Goal: Feedback & Contribution: Leave review/rating

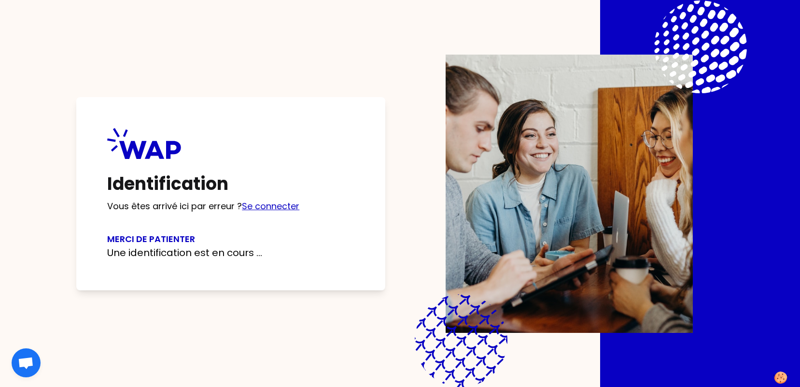
click at [264, 208] on link "Se connecter" at bounding box center [270, 206] width 57 height 12
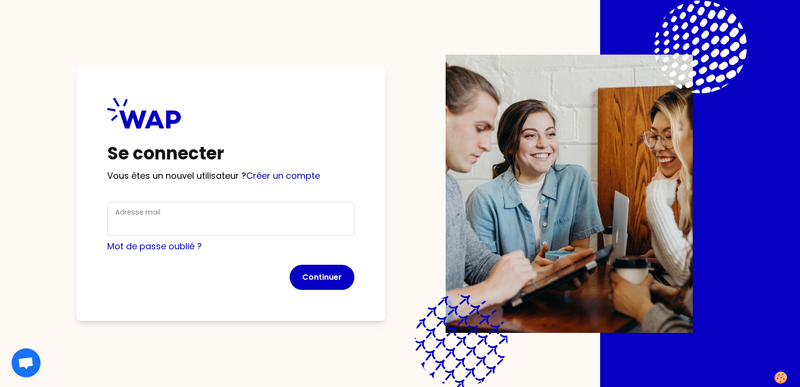
click at [241, 213] on div "Adresse mail" at bounding box center [230, 218] width 231 height 25
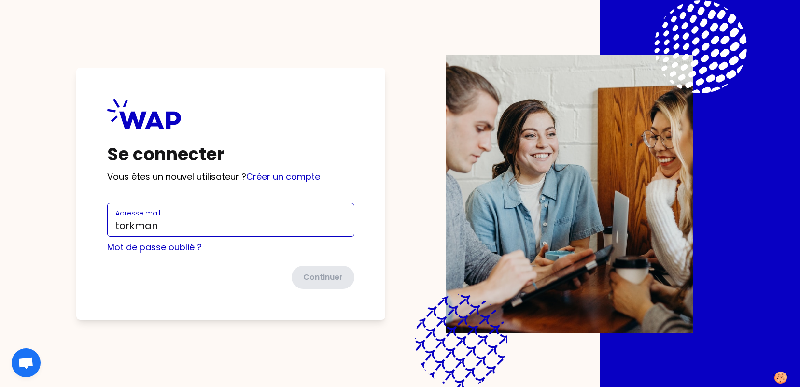
type input "torkman.narjes@matmut.fr"
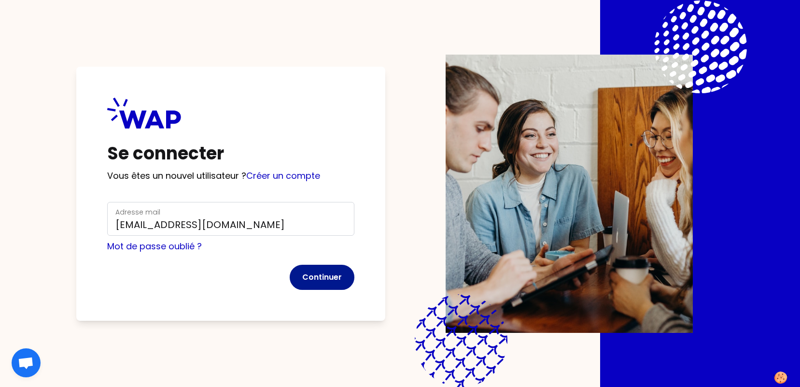
click at [317, 274] on button "Continuer" at bounding box center [322, 277] width 65 height 25
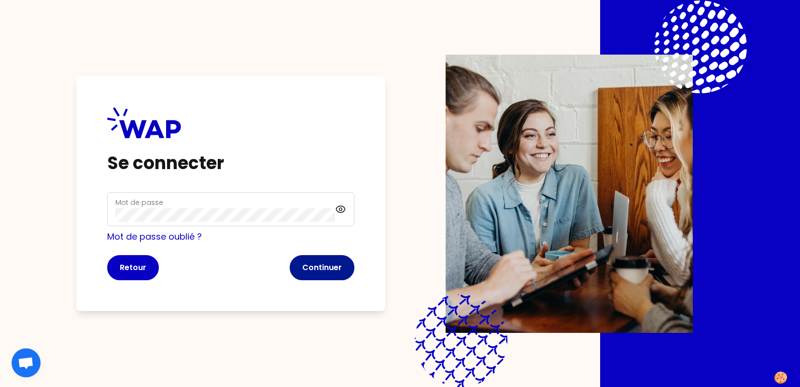
click at [318, 260] on button "Continuer" at bounding box center [322, 267] width 65 height 25
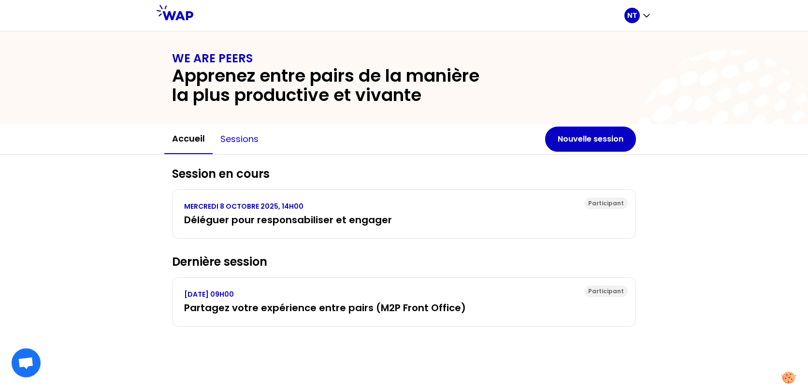
click at [248, 143] on button "Sessions" at bounding box center [240, 139] width 54 height 29
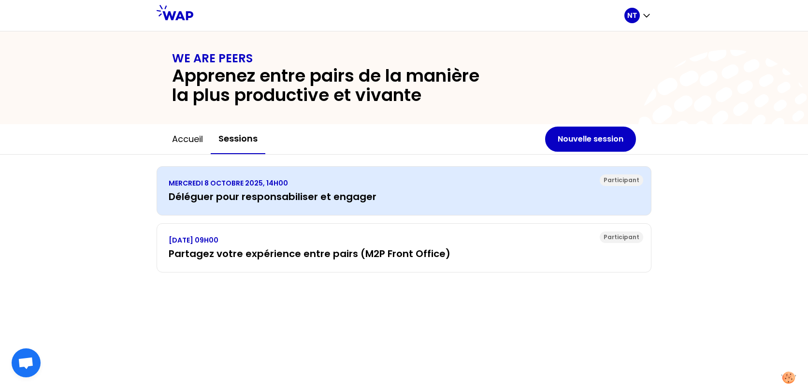
click at [234, 189] on div "MERCREDI 8 OCTOBRE 2025, 14H00 Déléguer pour responsabiliser et engager" at bounding box center [404, 190] width 470 height 25
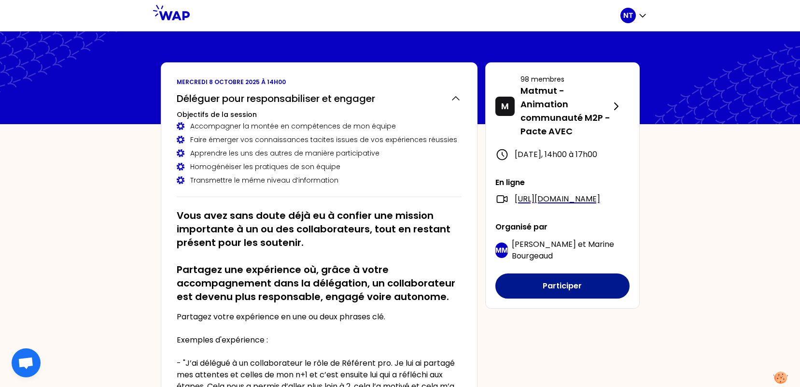
click at [571, 298] on button "Participer" at bounding box center [563, 285] width 134 height 25
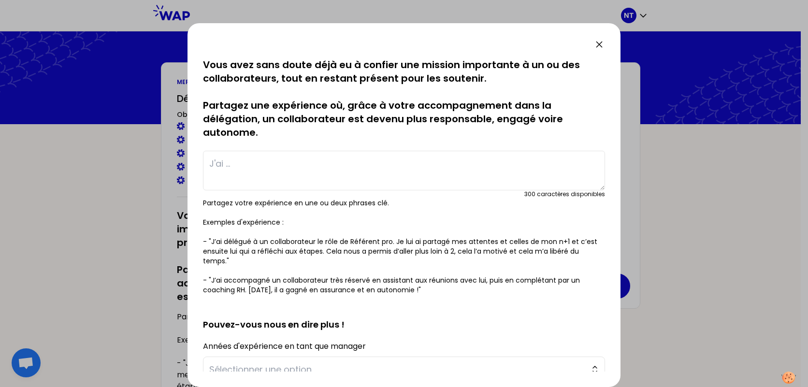
click at [270, 163] on textarea at bounding box center [404, 171] width 402 height 40
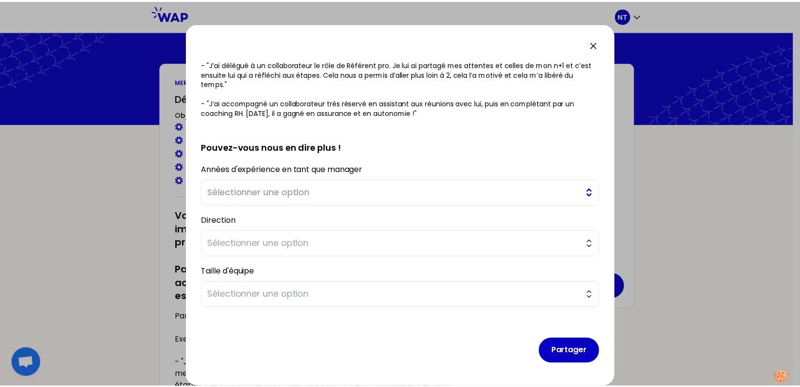
scroll to position [183, 0]
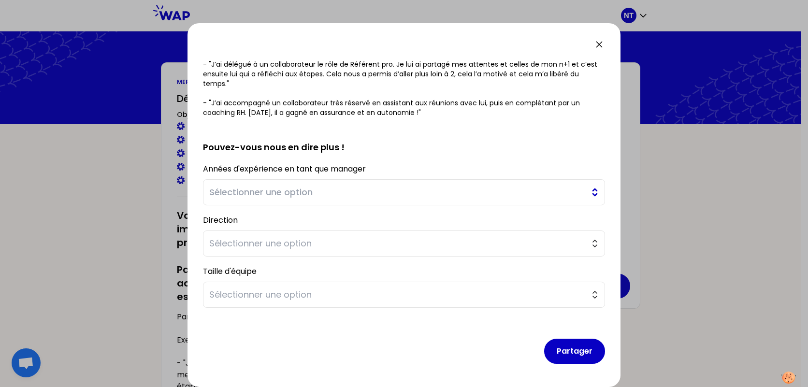
click at [339, 196] on span "Sélectionner une option" at bounding box center [397, 192] width 376 height 14
click at [420, 333] on div "Partager" at bounding box center [404, 343] width 402 height 56
click at [598, 44] on icon at bounding box center [599, 45] width 6 height 6
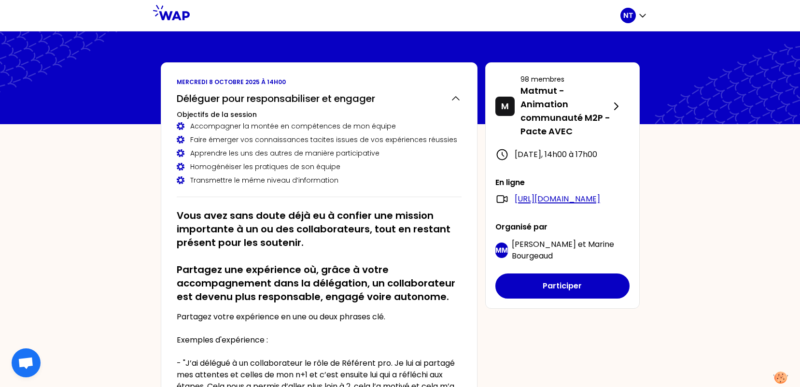
click at [552, 205] on link "[URL][DOMAIN_NAME]" at bounding box center [557, 199] width 85 height 12
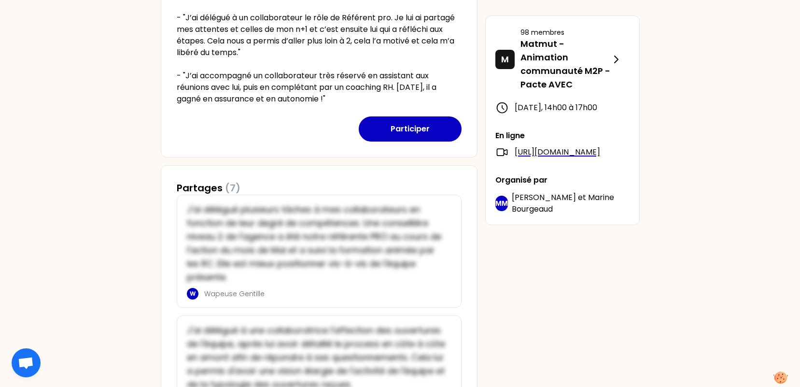
scroll to position [290, 0]
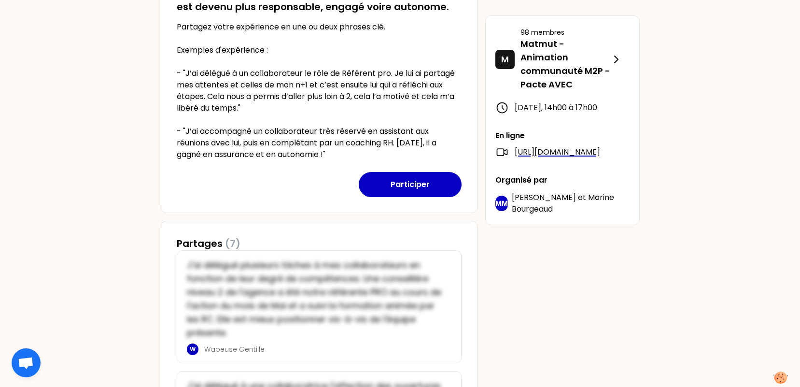
click at [680, 224] on div "NT mercredi 8 octobre 2025 à 14h00 Déléguer pour responsabiliser et engager Obj…" at bounding box center [400, 327] width 800 height 1235
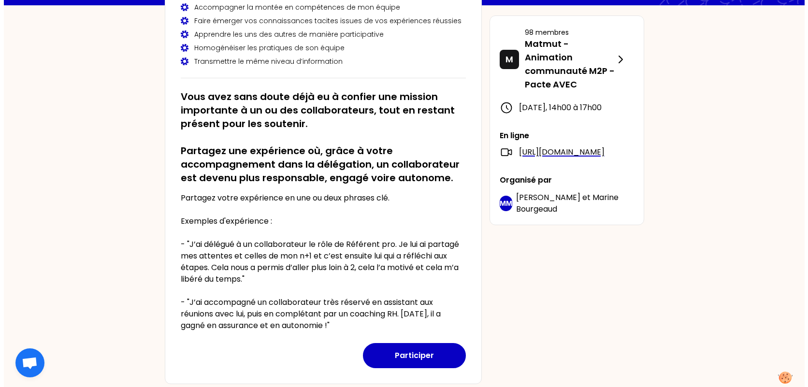
scroll to position [193, 0]
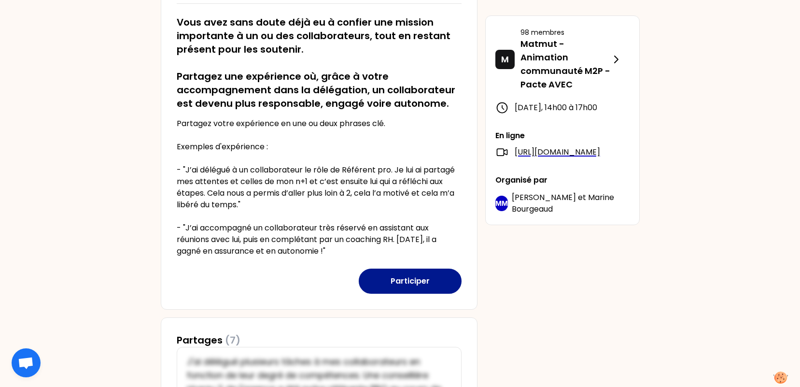
click at [415, 288] on button "Participer" at bounding box center [410, 281] width 103 height 25
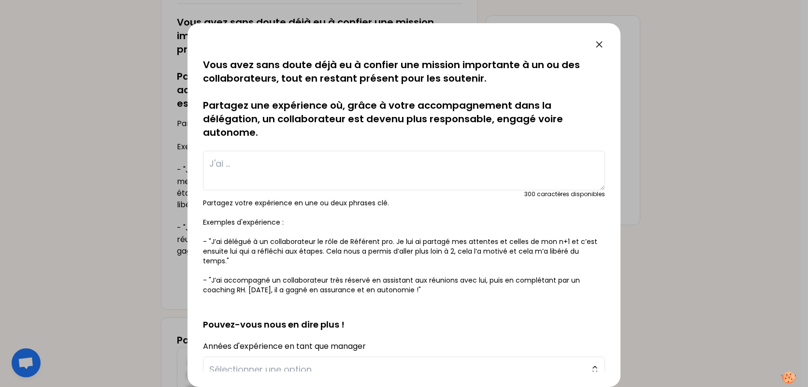
click at [299, 170] on textarea at bounding box center [404, 171] width 402 height 40
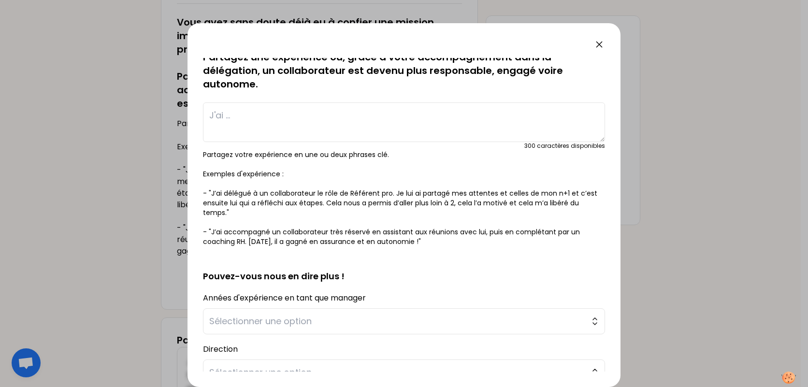
scroll to position [145, 0]
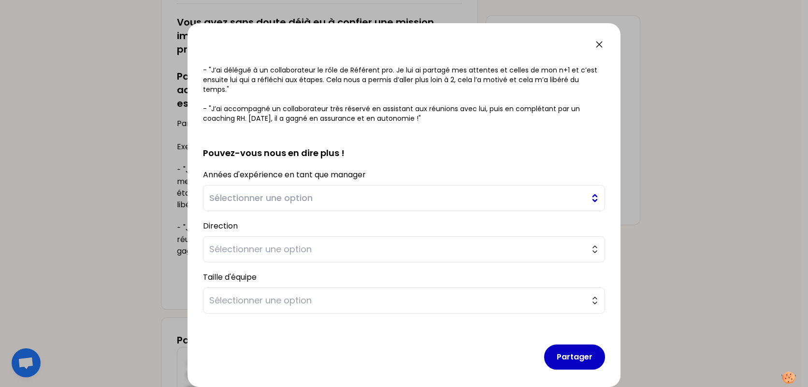
click at [299, 185] on button "Sélectionner une option" at bounding box center [404, 198] width 402 height 26
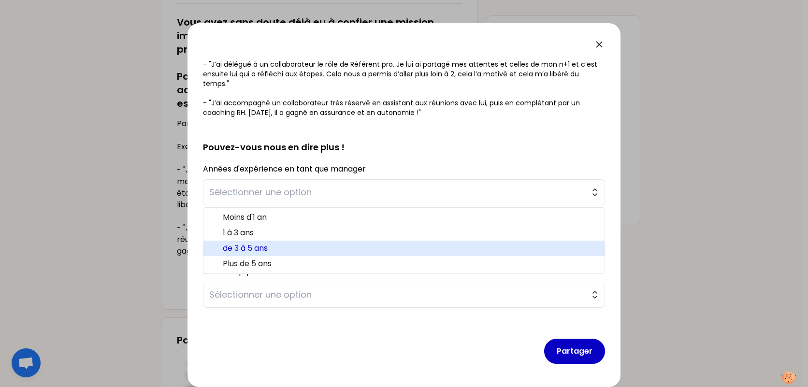
click at [281, 250] on span "de 3 à 5 ans" at bounding box center [410, 248] width 374 height 12
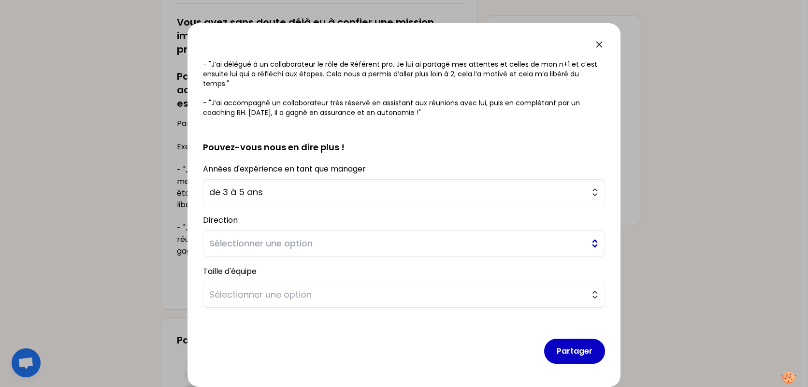
click at [278, 242] on span "Sélectionner une option" at bounding box center [397, 244] width 376 height 14
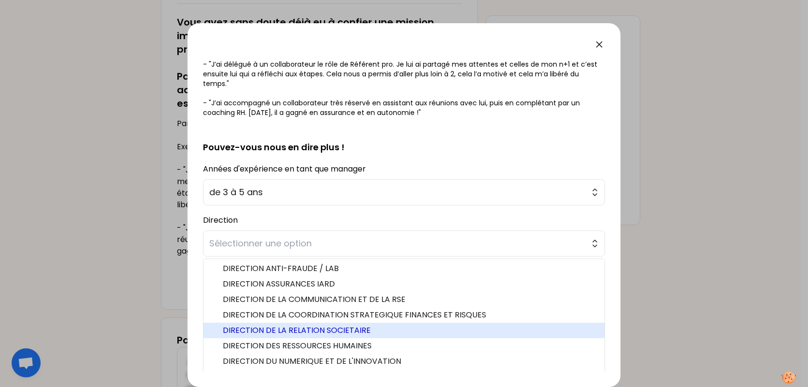
click at [362, 331] on span "DIRECTION DE LA RELATION SOCIETAIRE" at bounding box center [410, 331] width 374 height 12
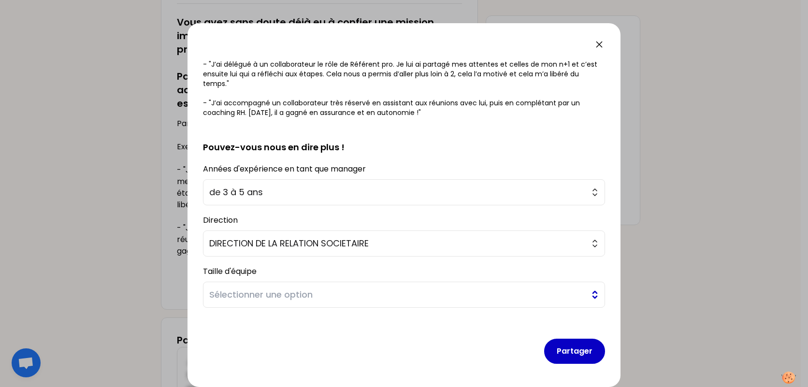
click at [319, 295] on span "Sélectionner une option" at bounding box center [397, 295] width 376 height 14
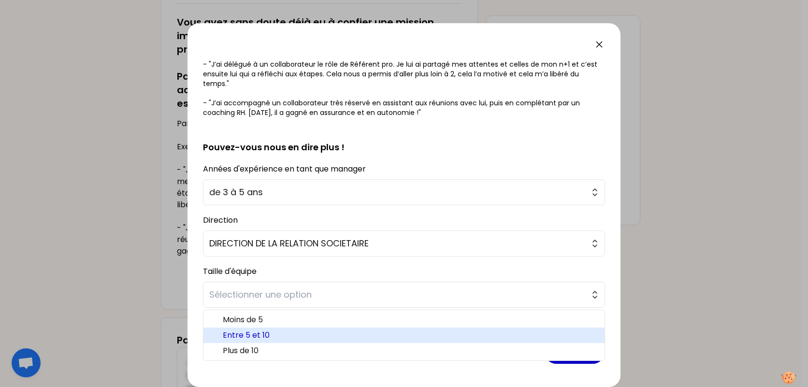
click at [283, 339] on span "Entre 5 et 10" at bounding box center [410, 335] width 374 height 12
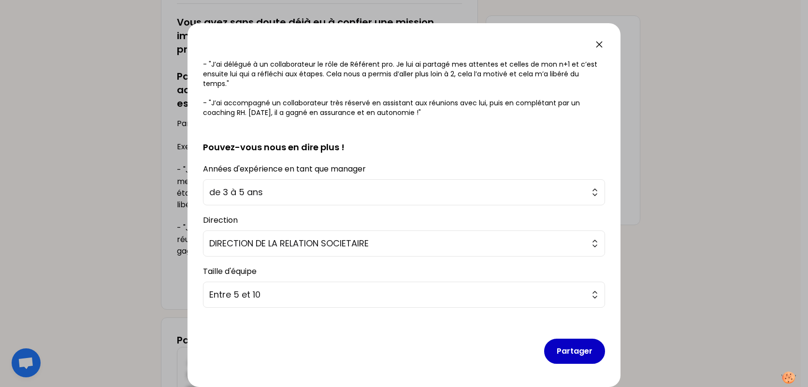
click at [417, 133] on h2 "Pouvez-vous nous en dire plus !" at bounding box center [404, 139] width 402 height 29
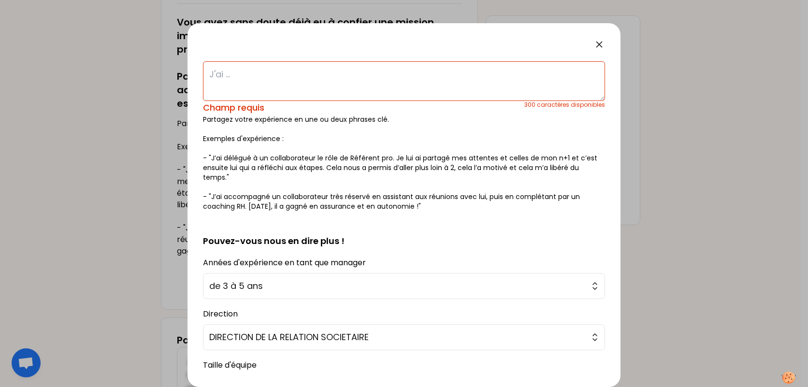
scroll to position [0, 0]
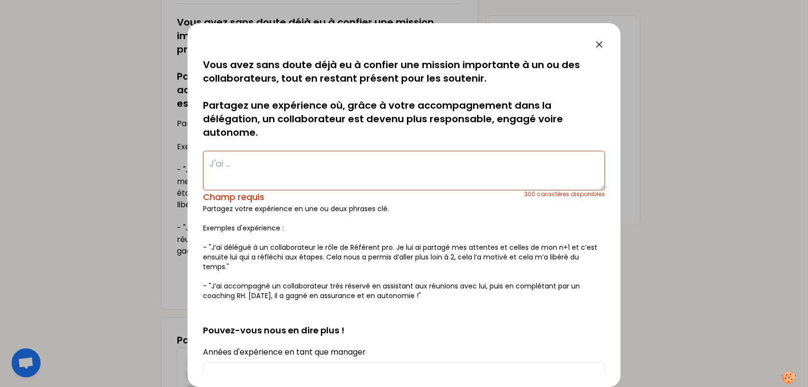
click at [323, 175] on textarea at bounding box center [404, 171] width 402 height 40
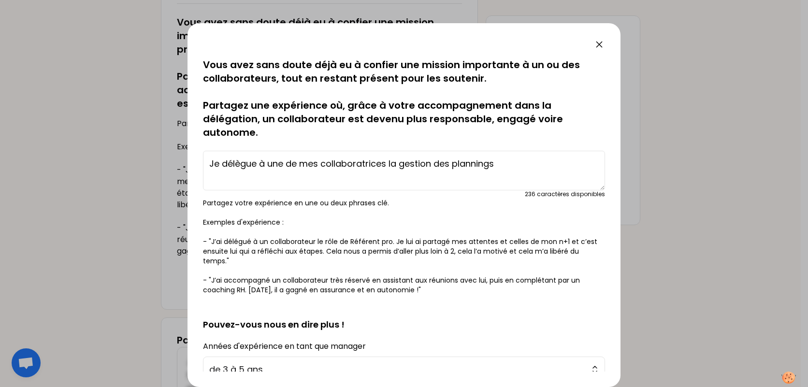
click at [515, 162] on textarea "Je délègue à une de mes collaboratrices la gestion des plannings" at bounding box center [404, 171] width 402 height 40
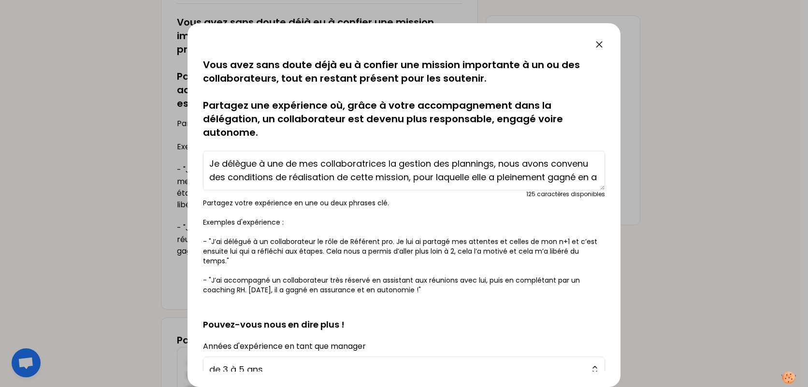
scroll to position [7, 0]
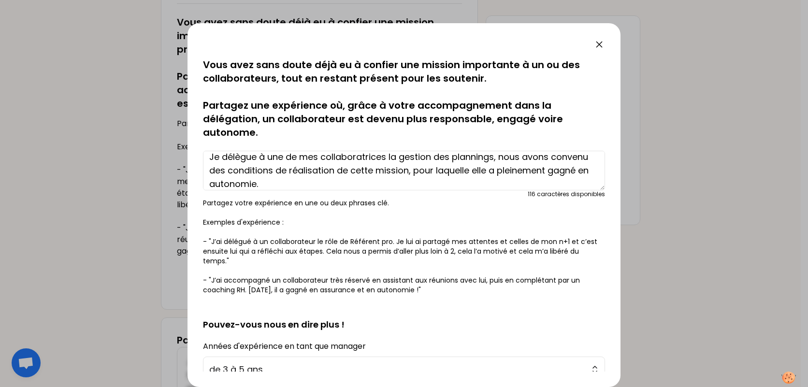
click at [368, 184] on textarea "Je délègue à une de mes collaboratrices la gestion des plannings, nous avons co…" at bounding box center [404, 171] width 402 height 40
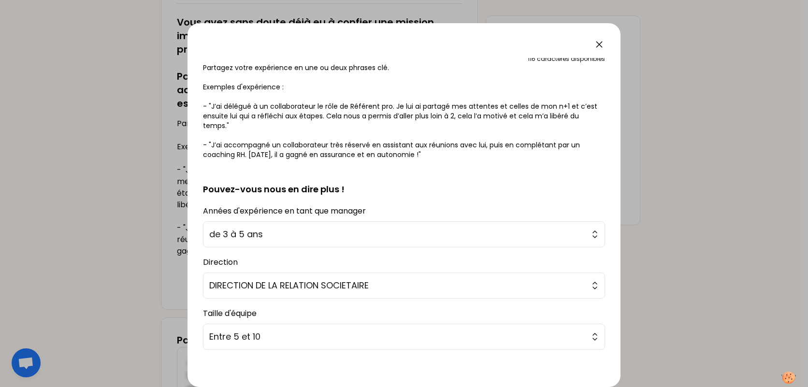
scroll to position [177, 0]
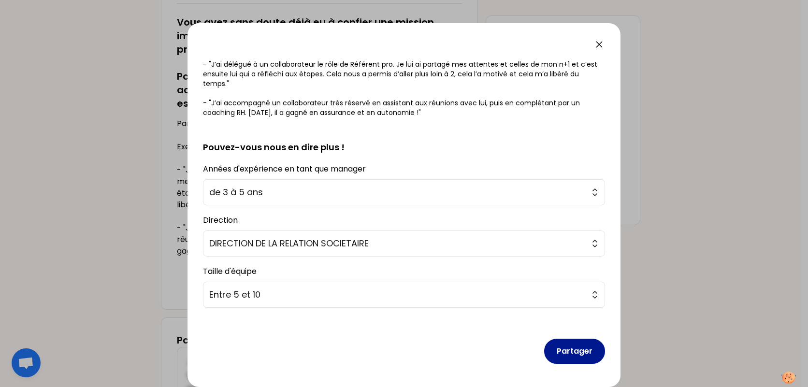
type textarea "Je délègue à une de mes collaboratrices la gestion des plannings, nous avons co…"
click at [573, 344] on button "Partager" at bounding box center [574, 351] width 61 height 25
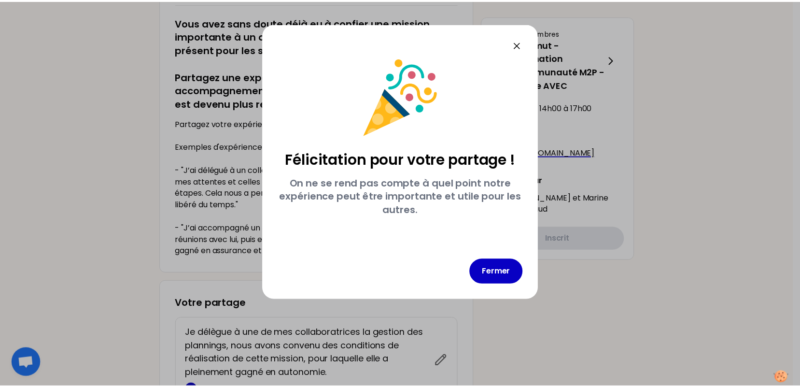
scroll to position [0, 0]
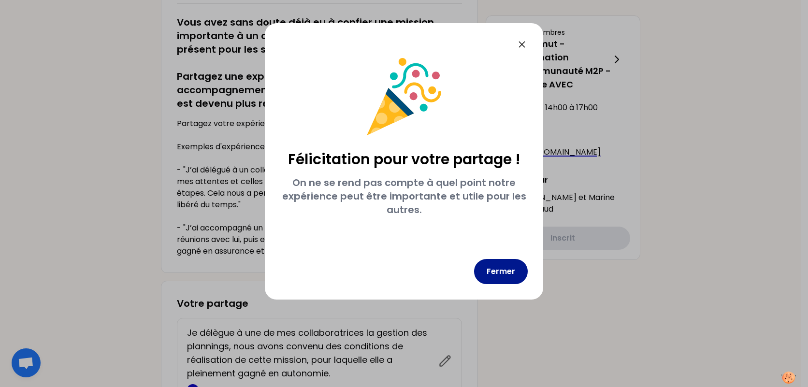
click at [512, 270] on button "Fermer" at bounding box center [501, 271] width 54 height 25
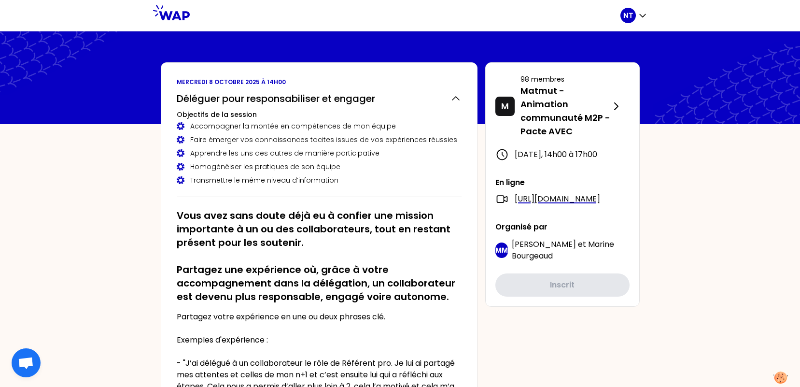
drag, startPoint x: 709, startPoint y: 166, endPoint x: 803, endPoint y: 245, distance: 122.4
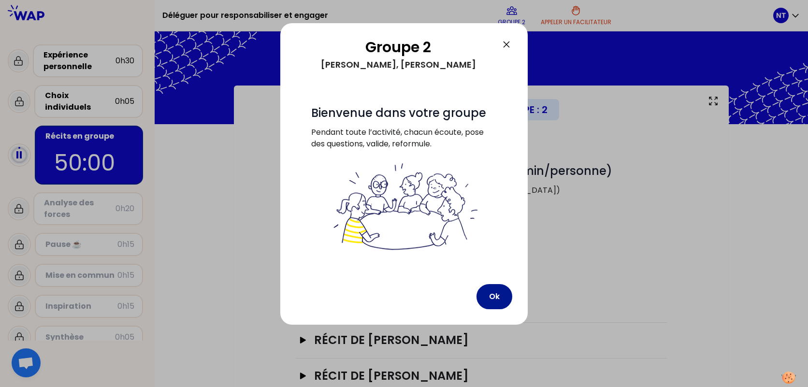
click at [491, 301] on button "Ok" at bounding box center [494, 296] width 36 height 25
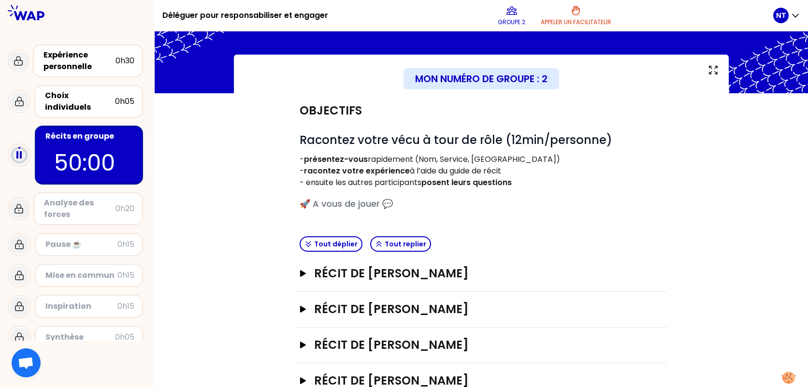
scroll to position [62, 0]
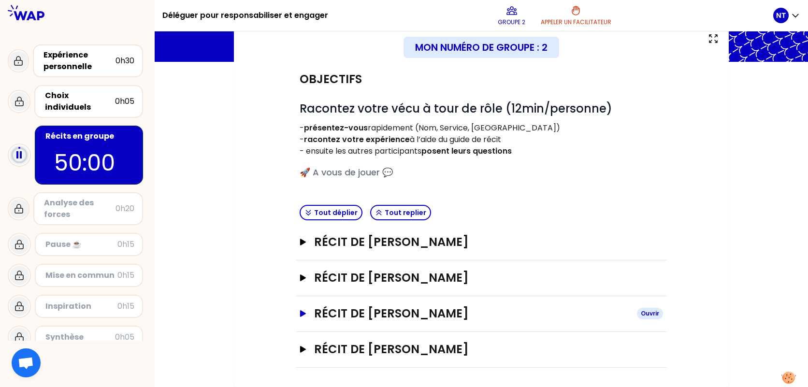
click at [358, 320] on h3 "Récit de [PERSON_NAME]" at bounding box center [471, 313] width 315 height 15
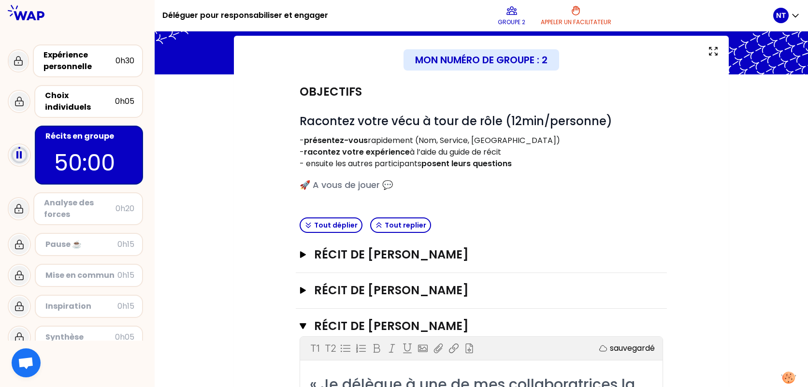
scroll to position [193, 0]
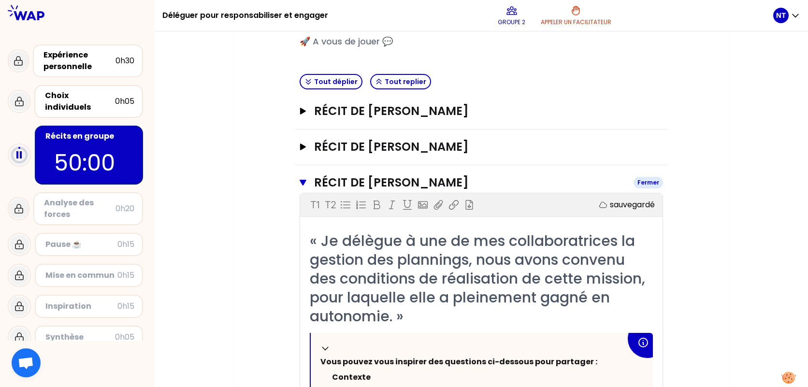
click at [308, 181] on button "Récit de [PERSON_NAME]" at bounding box center [480, 182] width 363 height 15
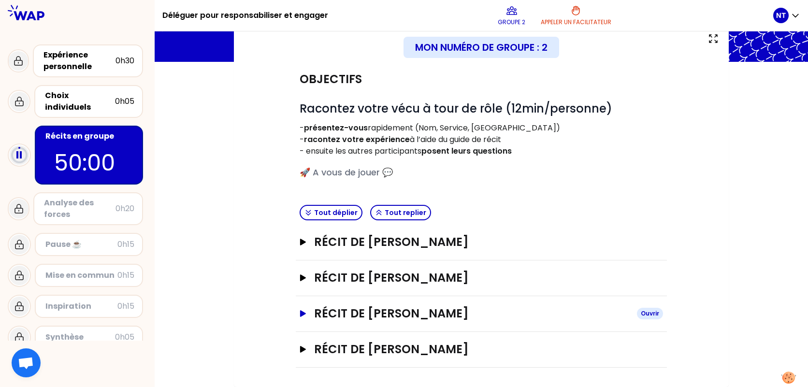
scroll to position [62, 0]
click at [446, 239] on h3 "Récit de [PERSON_NAME]" at bounding box center [471, 241] width 315 height 15
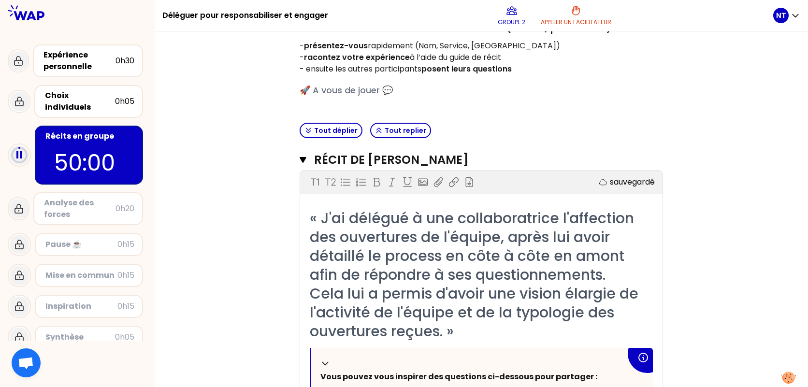
scroll to position [159, 0]
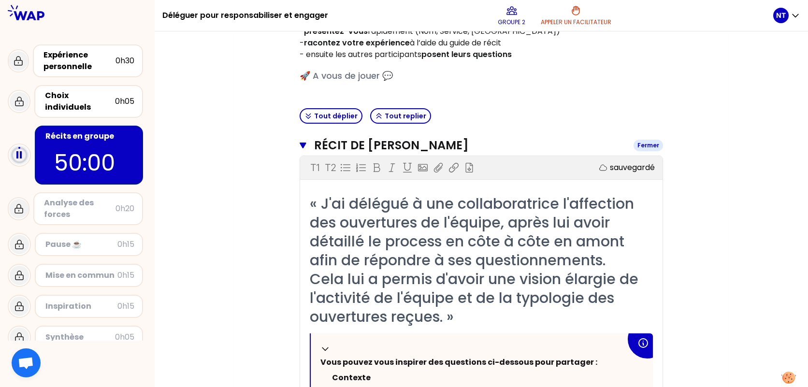
click at [397, 142] on h3 "Récit de [PERSON_NAME]" at bounding box center [470, 145] width 312 height 15
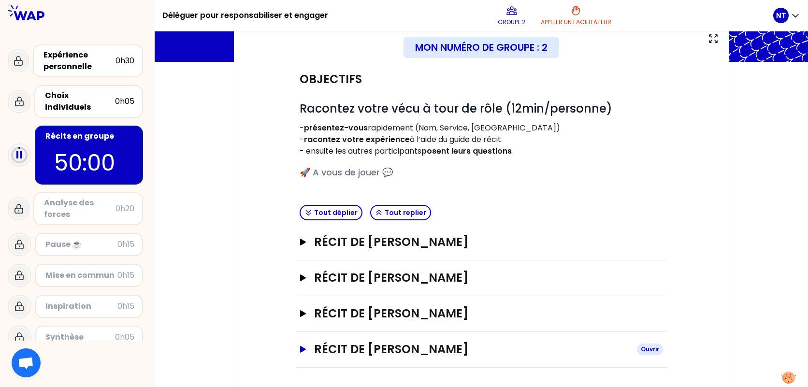
click at [424, 341] on h3 "Récit de [PERSON_NAME]" at bounding box center [471, 348] width 315 height 15
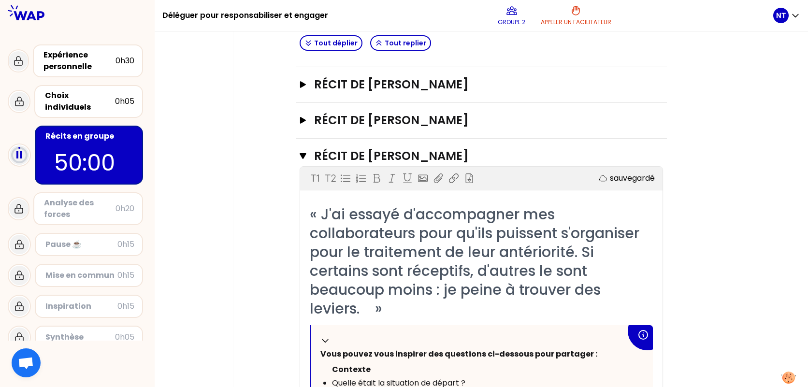
scroll to position [304, 0]
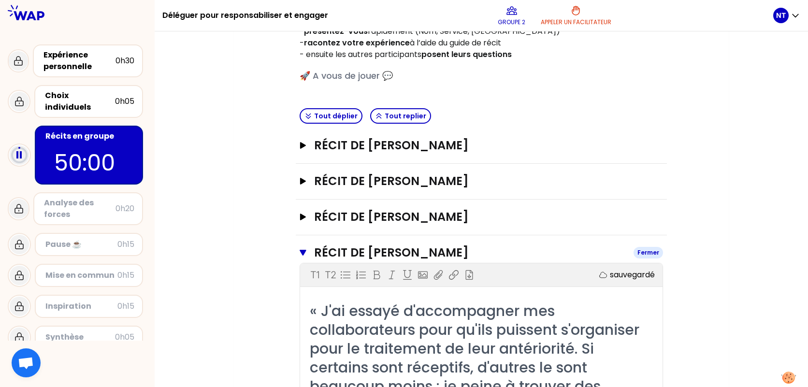
click at [425, 250] on h3 "Récit de [PERSON_NAME]" at bounding box center [470, 252] width 312 height 15
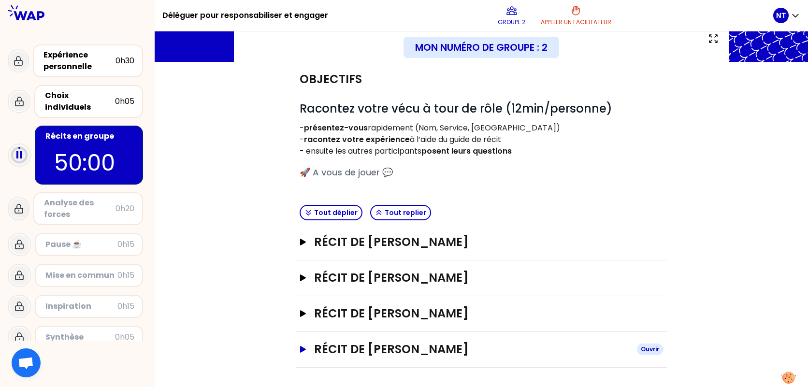
scroll to position [62, 0]
click at [420, 249] on h3 "Récit de [PERSON_NAME]" at bounding box center [471, 241] width 315 height 15
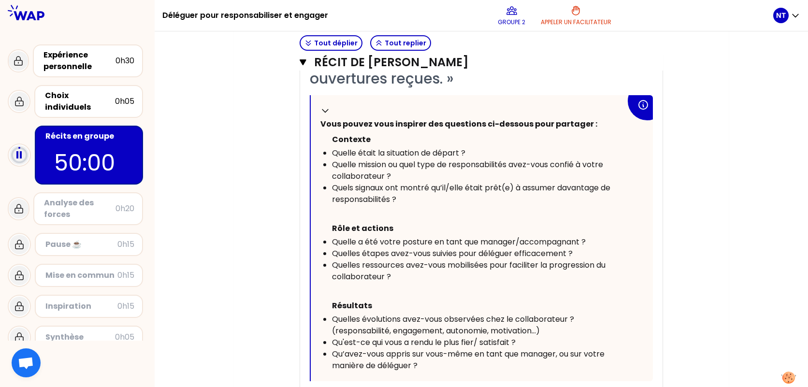
scroll to position [393, 0]
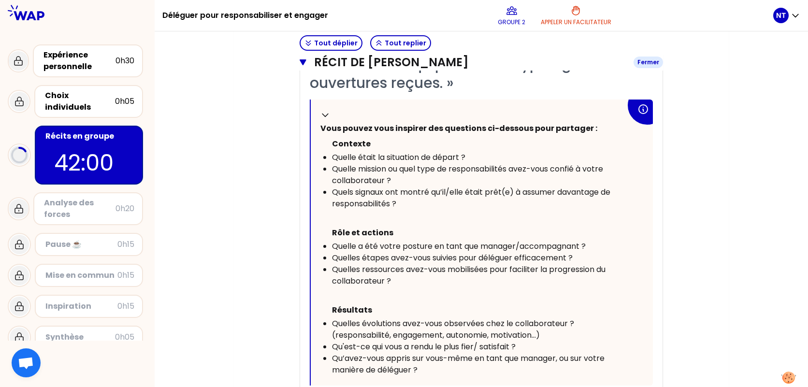
click at [352, 66] on h3 "Récit de [PERSON_NAME]" at bounding box center [470, 62] width 312 height 15
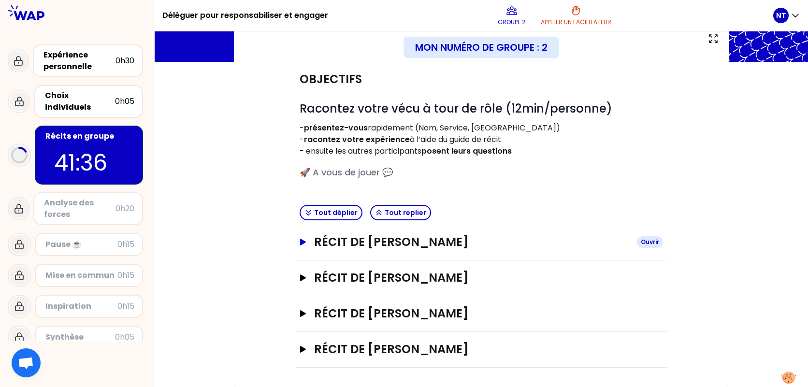
click at [446, 244] on h3 "Récit de [PERSON_NAME]" at bounding box center [471, 241] width 315 height 15
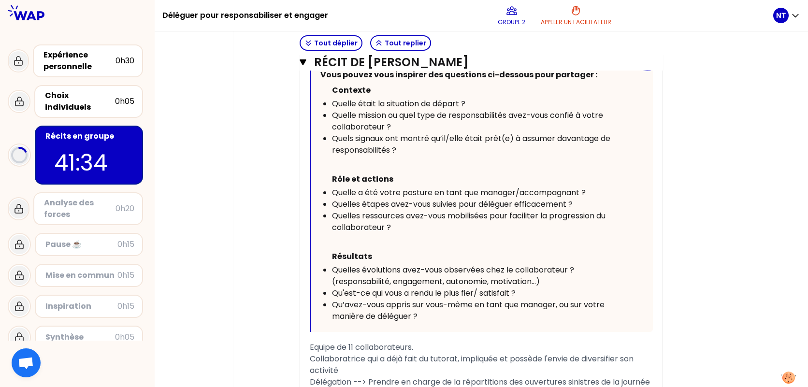
scroll to position [441, 0]
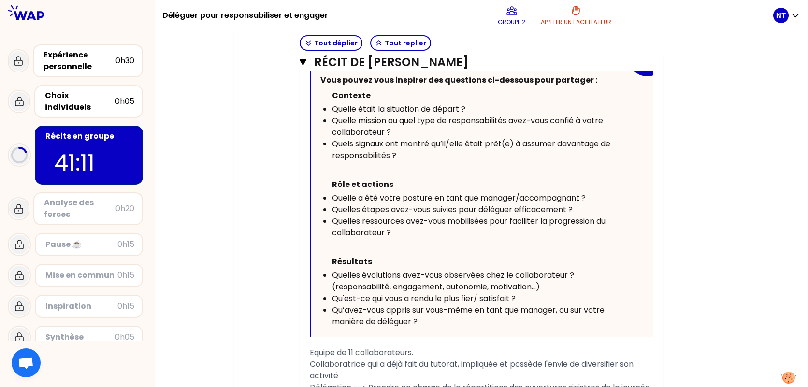
click at [73, 135] on div "Récits en groupe 41:11" at bounding box center [89, 155] width 108 height 59
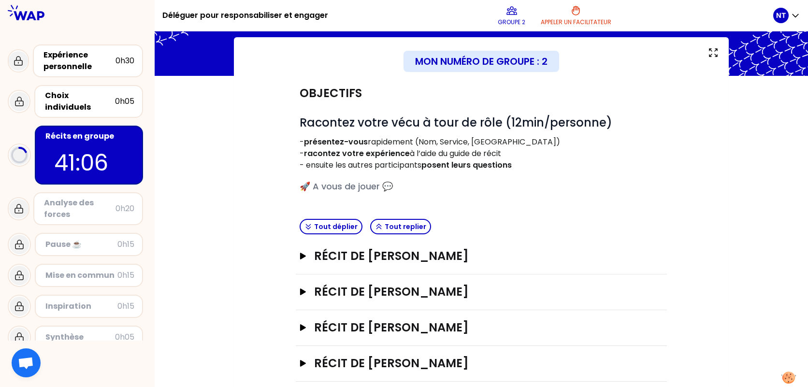
scroll to position [62, 0]
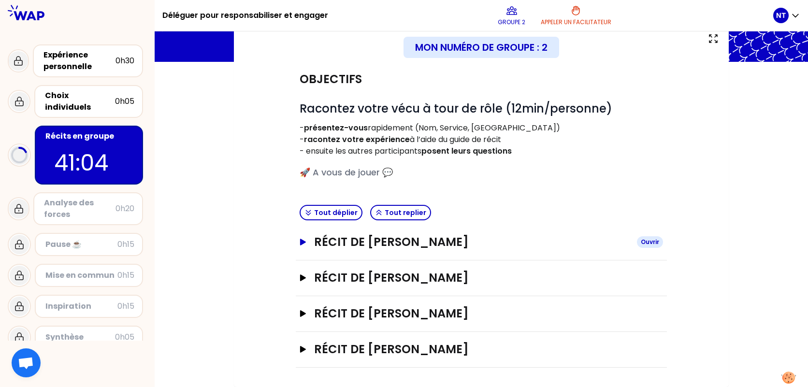
click at [402, 240] on h3 "Récit de [PERSON_NAME]" at bounding box center [471, 241] width 315 height 15
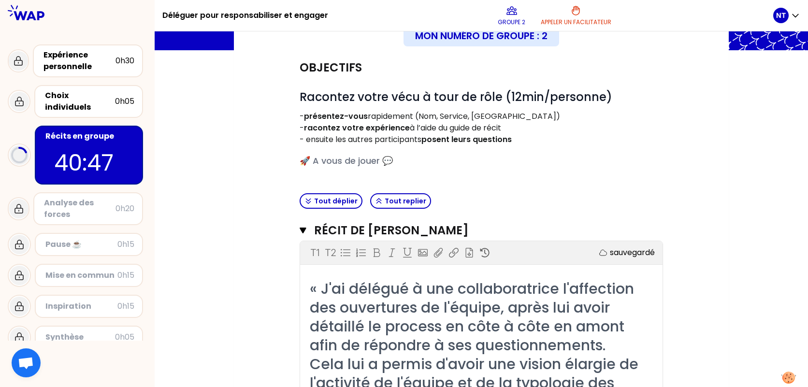
scroll to position [0, 0]
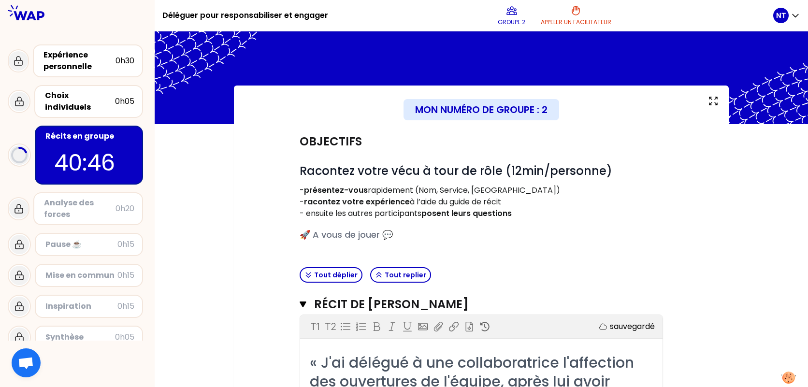
drag, startPoint x: 371, startPoint y: 307, endPoint x: 387, endPoint y: 262, distance: 47.7
click at [372, 306] on h3 "Récit de [PERSON_NAME]" at bounding box center [470, 304] width 312 height 15
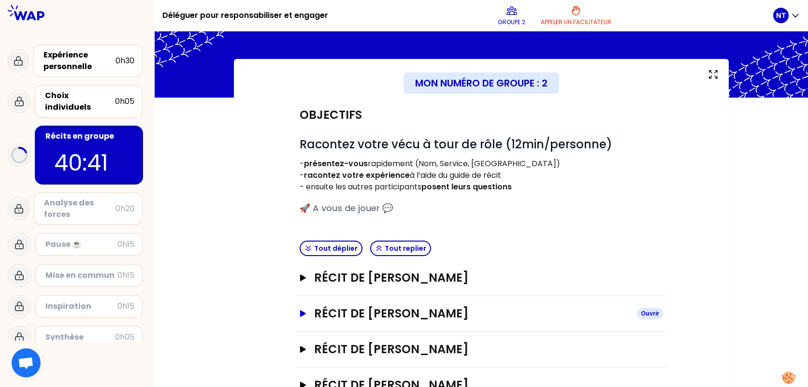
scroll to position [62, 0]
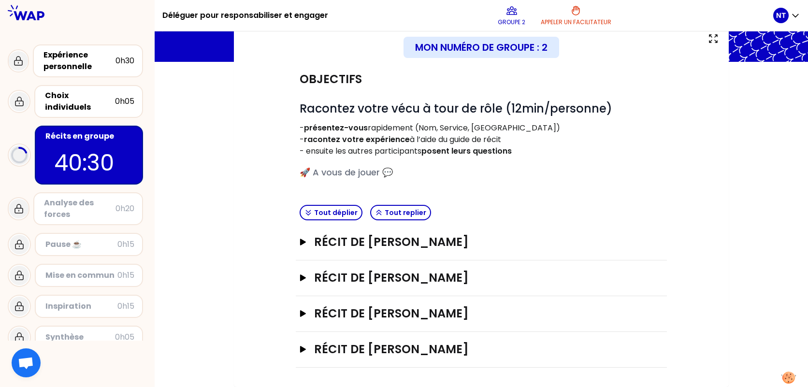
click at [385, 300] on div "Récit de [PERSON_NAME]" at bounding box center [481, 314] width 371 height 36
drag, startPoint x: 385, startPoint y: 300, endPoint x: 374, endPoint y: 314, distance: 18.3
click at [374, 314] on h3 "Récit de [PERSON_NAME]" at bounding box center [471, 313] width 315 height 15
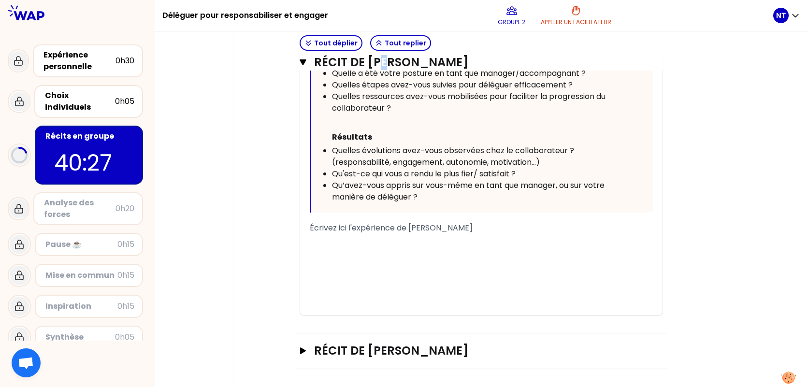
scroll to position [601, 0]
click at [378, 245] on div "﻿" at bounding box center [481, 250] width 343 height 12
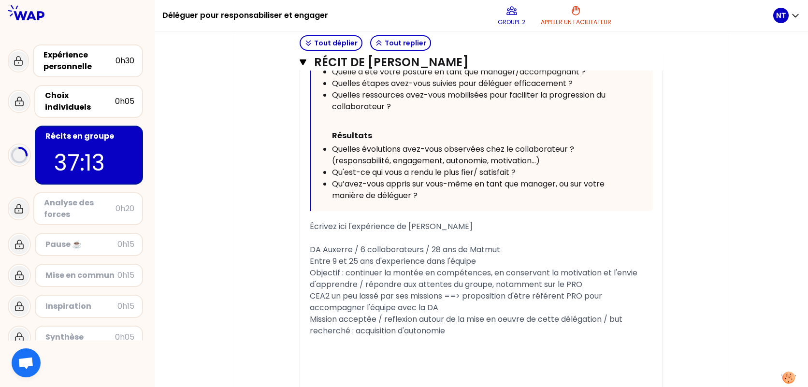
click at [458, 333] on div "Mission acceptée / reflexion autour de la mise en oeuvre de cette délégation / …" at bounding box center [481, 324] width 343 height 23
click at [608, 331] on span "Mission acceptée / reflexion autour de la mise en oeuvre de cette délégation / …" at bounding box center [475, 330] width 330 height 34
click at [442, 342] on div "Mission acceptée / reflexion autour de la mise en oeuvre de cette délégation / …" at bounding box center [481, 330] width 343 height 35
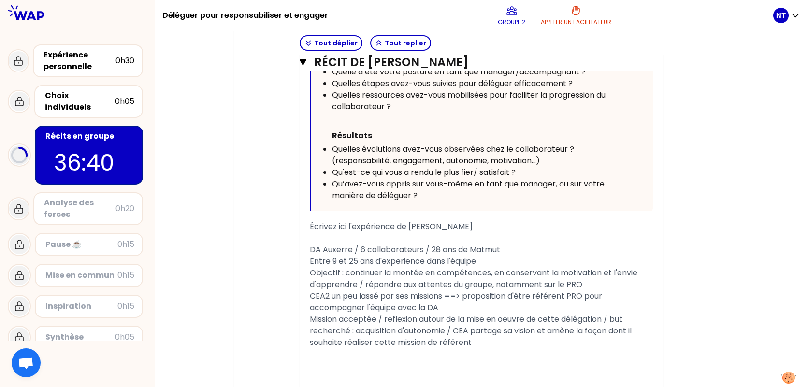
click at [521, 249] on div "DA Auxerre / 6 collaborateurs / 28 ans de Matmut" at bounding box center [481, 250] width 343 height 12
click at [490, 344] on div "Mission acceptée / reflexion autour de la mise en oeuvre de cette délégation / …" at bounding box center [481, 330] width 343 height 35
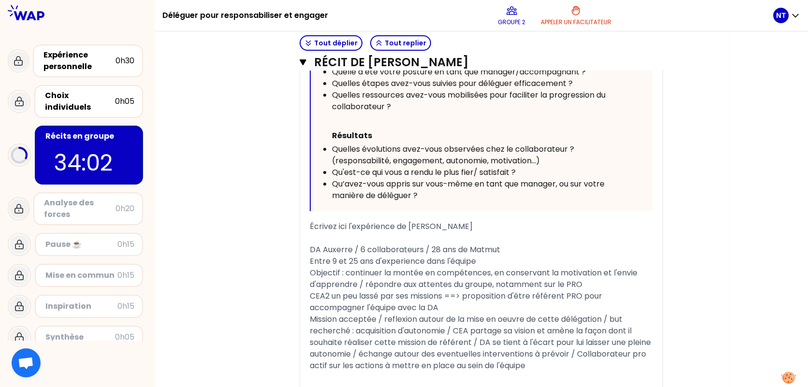
scroll to position [717, 0]
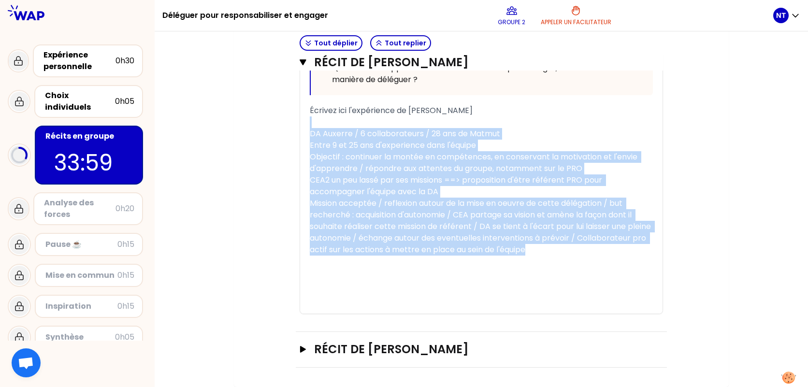
drag, startPoint x: 611, startPoint y: 254, endPoint x: 299, endPoint y: 123, distance: 338.6
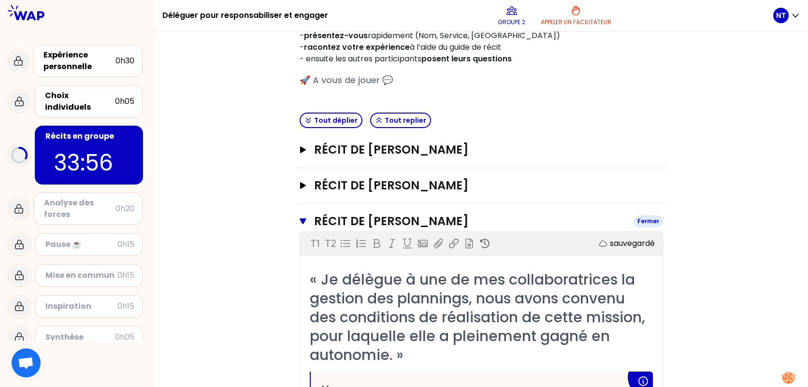
click at [404, 217] on h3 "Récit de [PERSON_NAME]" at bounding box center [470, 220] width 312 height 15
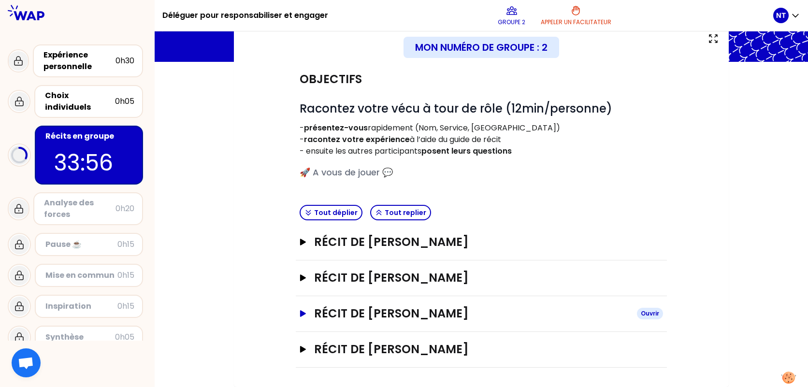
scroll to position [62, 0]
drag, startPoint x: 431, startPoint y: 278, endPoint x: 434, endPoint y: 260, distance: 17.6
click at [431, 275] on h3 "Récit de [PERSON_NAME]" at bounding box center [471, 277] width 315 height 15
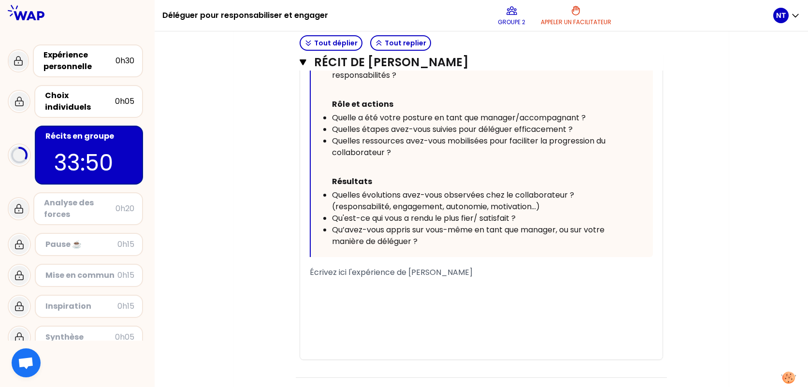
scroll to position [497, 0]
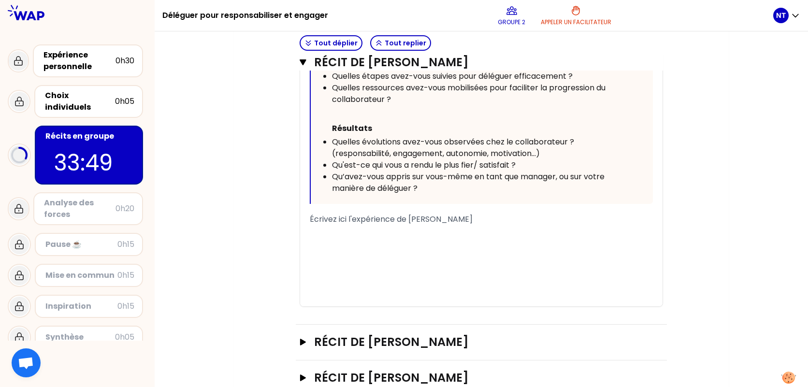
click at [372, 243] on div "﻿" at bounding box center [481, 243] width 343 height 12
click at [364, 223] on span "Écrivez ici l'expérience de [PERSON_NAME]" at bounding box center [391, 218] width 163 height 11
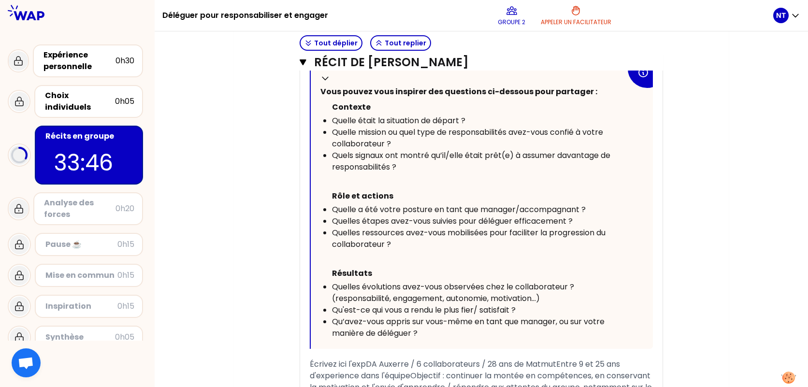
scroll to position [545, 0]
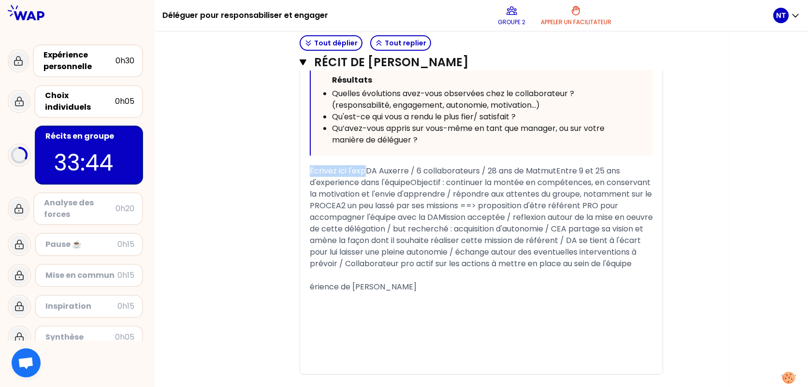
drag, startPoint x: 364, startPoint y: 170, endPoint x: 300, endPoint y: 170, distance: 64.2
click at [300, 170] on div "« [PERSON_NAME] » Replier Vous pouvez vous inspirer des questions ci-dessous po…" at bounding box center [481, 109] width 362 height 530
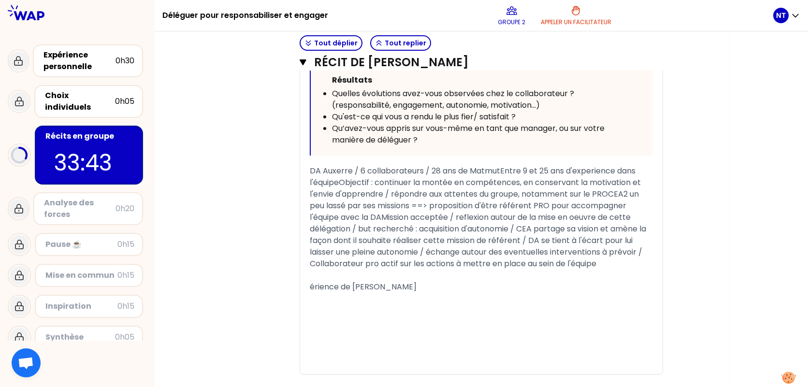
click at [478, 293] on div "﻿" at bounding box center [481, 299] width 343 height 12
click at [311, 283] on span "DA Auxerre / 6 collaborateurs / 28 ans de MatmutEntre 9 et 25 ans d'experience …" at bounding box center [479, 228] width 338 height 127
click at [445, 287] on div "DA Auxerre / 6 collaborateurs / 28 ans de MatmutEntre 9 et 25 ans d'experience …" at bounding box center [481, 229] width 343 height 128
click at [475, 292] on div "DA Auxerre / 6 collaborateurs / 28 ans de MatmutEntre 9 et 25 ans d'experience …" at bounding box center [481, 229] width 343 height 128
click at [382, 338] on div "﻿" at bounding box center [481, 333] width 343 height 12
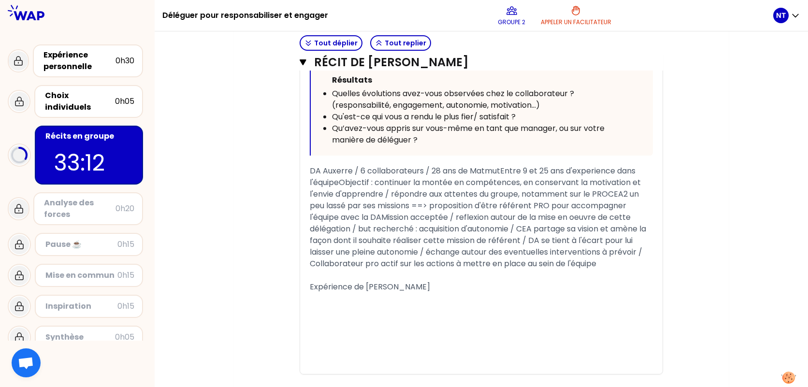
click at [439, 311] on div "﻿" at bounding box center [481, 310] width 343 height 12
click at [445, 288] on div "DA Auxerre / 6 collaborateurs / 28 ans de MatmutEntre 9 et 25 ans d'experience …" at bounding box center [481, 229] width 343 height 128
click at [397, 338] on div "﻿" at bounding box center [481, 333] width 343 height 12
click at [360, 309] on div "﻿" at bounding box center [481, 310] width 343 height 12
click at [482, 285] on div "DA Auxerre / 6 collaborateurs / 28 ans de MatmutEntre 9 et 25 ans d'experience …" at bounding box center [481, 229] width 343 height 128
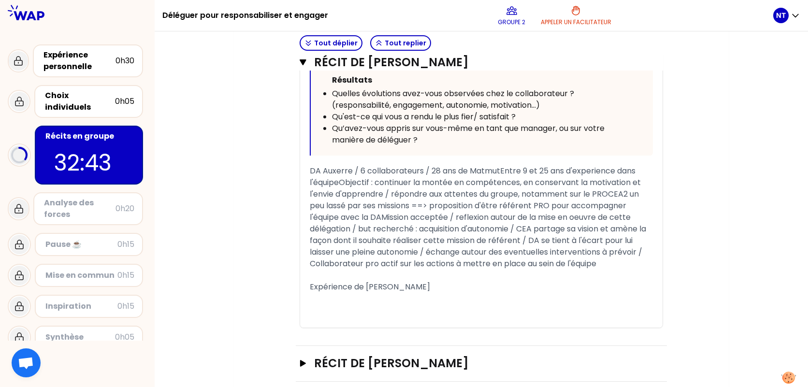
drag, startPoint x: 500, startPoint y: 170, endPoint x: 510, endPoint y: 170, distance: 10.1
click at [501, 170] on span "DA Auxerre / 6 collaborateurs / 28 ans de MatmutEntre 9 et 25 ans d'experience …" at bounding box center [479, 228] width 338 height 127
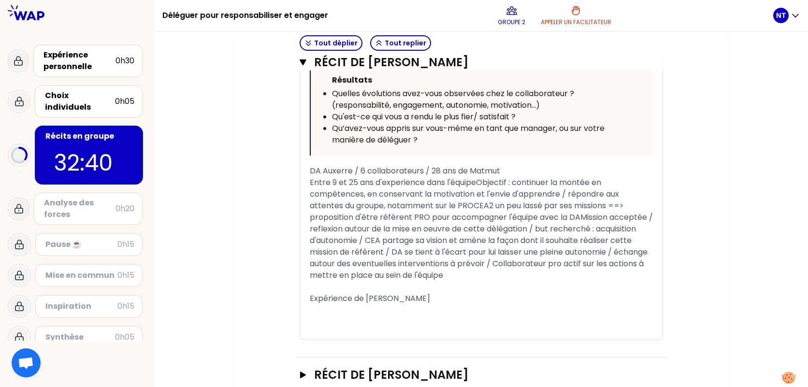
click at [477, 179] on span "Entre 9 et 25 ans d'experience dans l'équipeObjectif : continuer la montée en c…" at bounding box center [482, 240] width 345 height 127
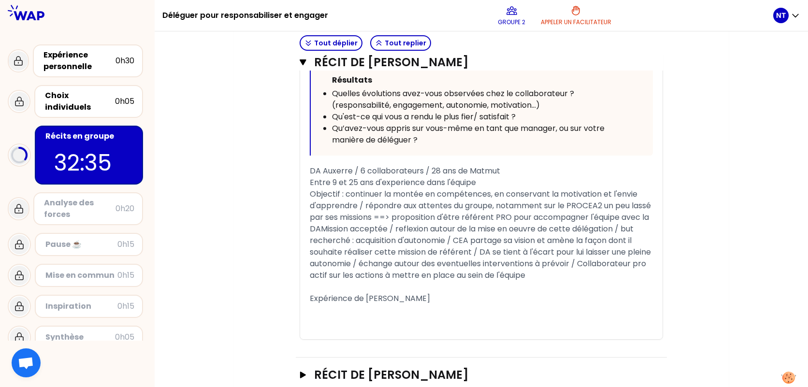
click at [581, 203] on span "Objectif : continuer la montée en compétences, en conservant la motivation et l…" at bounding box center [481, 245] width 343 height 115
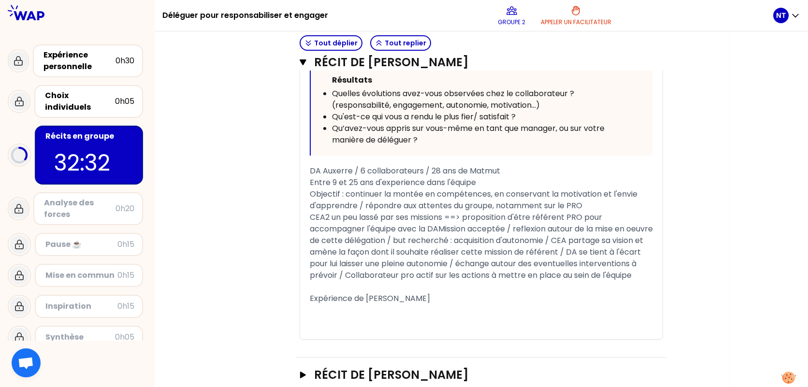
drag, startPoint x: 439, startPoint y: 230, endPoint x: 448, endPoint y: 235, distance: 10.6
click at [439, 231] on span "CEA2 un peu lassé par ses missions ==> proposition d'être référent PRO pour acc…" at bounding box center [482, 258] width 345 height 92
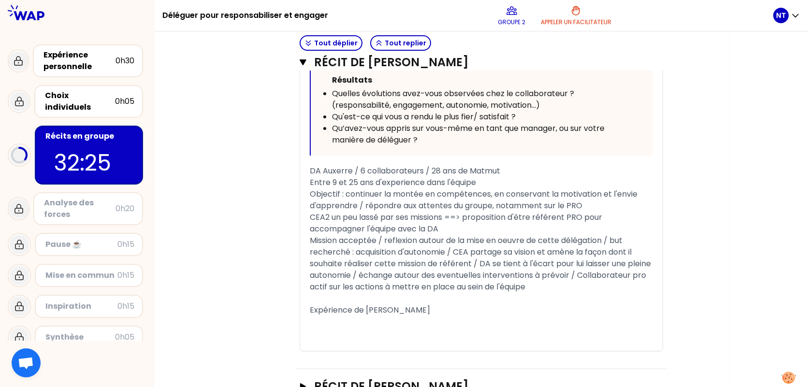
click at [613, 239] on span "Mission acceptée / reflexion autour de la mise en oeuvre de cette délégation / …" at bounding box center [481, 275] width 343 height 81
click at [618, 241] on div "Mission acceptée / reflexion autour de la mise en oeuvre de cette délégation /" at bounding box center [481, 241] width 343 height 12
click at [601, 253] on span "But recherché : acquisition d'autonomie / CEA partage sa vision et amène la faç…" at bounding box center [481, 280] width 343 height 69
click at [635, 253] on span "But recherché : acquisition d'autonomie / CEA partage sa vision et amène la faç…" at bounding box center [481, 280] width 343 height 69
click at [655, 260] on div "« [PERSON_NAME] » Replier Vous pouvez vous inspirer des questions ci-dessous po…" at bounding box center [481, 97] width 362 height 507
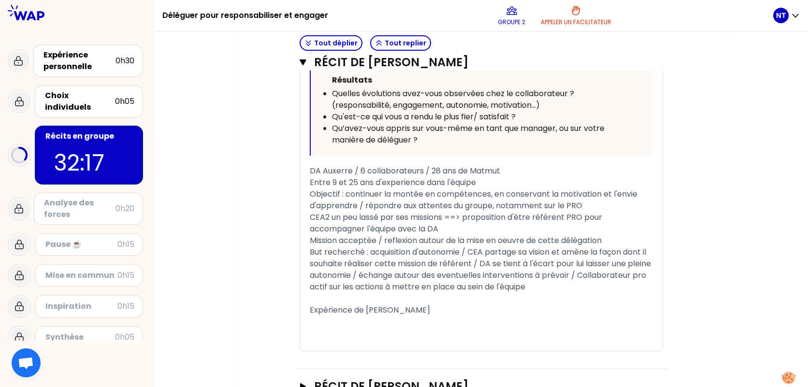
drag, startPoint x: 500, startPoint y: 278, endPoint x: 613, endPoint y: 281, distance: 113.5
click at [501, 278] on span "But recherché : acquisition d'autonomie / CEA partage sa vision et amène la faç…" at bounding box center [481, 280] width 343 height 69
click at [630, 279] on div "But recherché : acquisition d'autonomie / CEA partage sa vision et amène la faç…" at bounding box center [481, 281] width 343 height 70
click at [613, 293] on div "But recherché : acquisition d'autonomie / CEA partage sa vision et amène la faç…" at bounding box center [481, 281] width 343 height 70
click at [613, 287] on div "But recherché : acquisition d'autonomie / CEA partage sa vision et amène la faç…" at bounding box center [481, 281] width 343 height 70
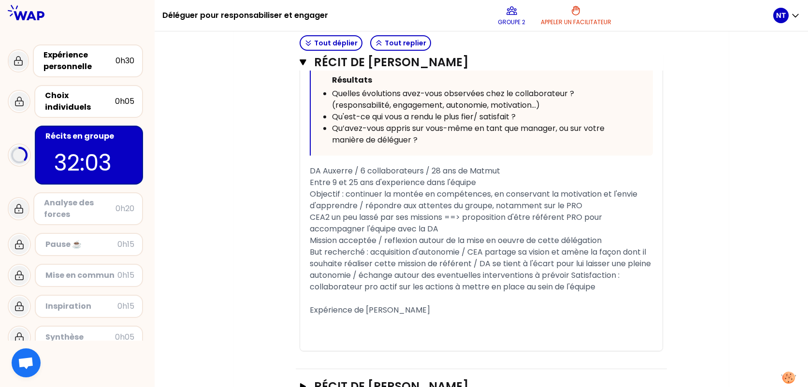
click at [602, 277] on span "But recherché : acquisition d'autonomie / CEA partage sa vision et amène la faç…" at bounding box center [481, 280] width 343 height 69
click at [512, 298] on div "Satisfaction : collaborateur pro actif sur les actions à mettre en place au sei…" at bounding box center [481, 298] width 343 height 35
click at [654, 285] on div "« [PERSON_NAME] » Replier Vous pouvez vous inspirer des questions ci-dessous po…" at bounding box center [481, 97] width 362 height 507
click at [454, 281] on span "Satisfaction : collaborateur pro actif sur les actions à mettre en place au sei…" at bounding box center [478, 298] width 336 height 34
click at [423, 315] on div "Satisfaction : collaborateur pro actif sur les actions à mettre en place au sei…" at bounding box center [481, 298] width 343 height 35
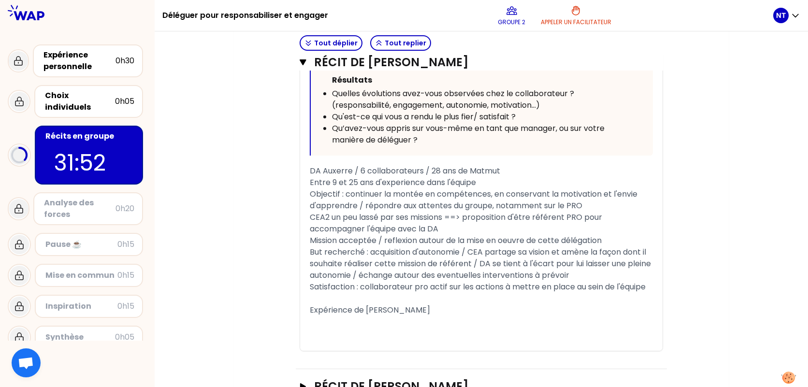
click at [718, 225] on div "Mon numéro de groupe : 2 Objectifs # Racontez votre vécu à tour de rôle (12min/…" at bounding box center [481, 0] width 495 height 920
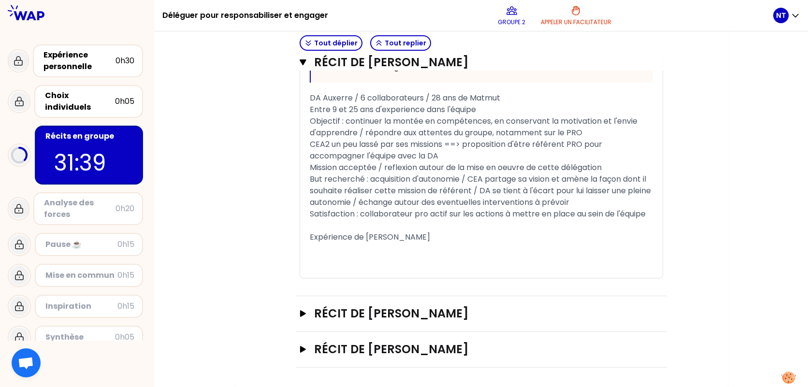
scroll to position [570, 0]
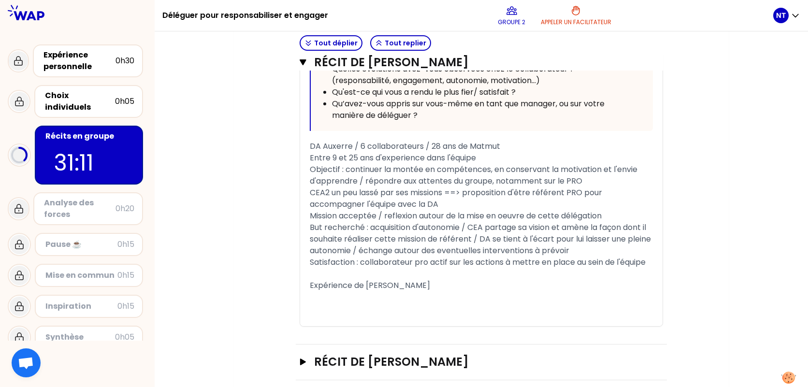
click at [662, 151] on div "« [PERSON_NAME] » Replier Vous pouvez vous inspirer des questions ci-dessous po…" at bounding box center [481, 72] width 362 height 507
click at [634, 186] on div "Objectif : continuer la montée en compétences, en conservant la motivation et l…" at bounding box center [481, 175] width 343 height 23
click at [405, 292] on div "﻿" at bounding box center [481, 297] width 343 height 12
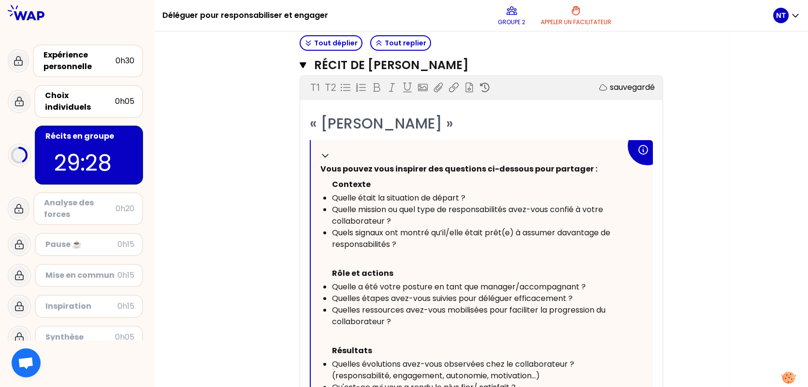
scroll to position [135, 0]
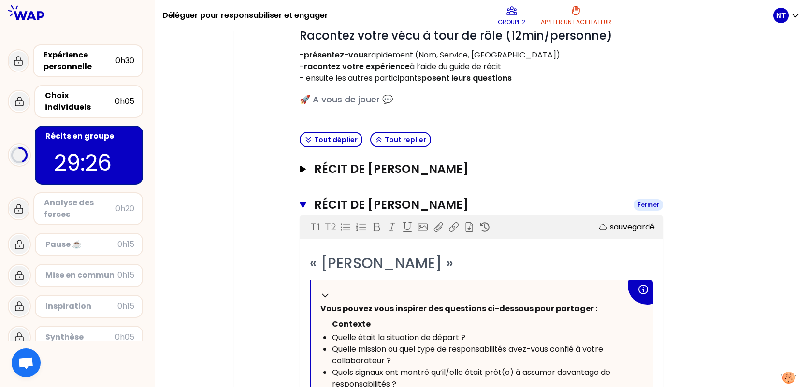
click at [350, 203] on h3 "Récit de [PERSON_NAME]" at bounding box center [470, 204] width 312 height 15
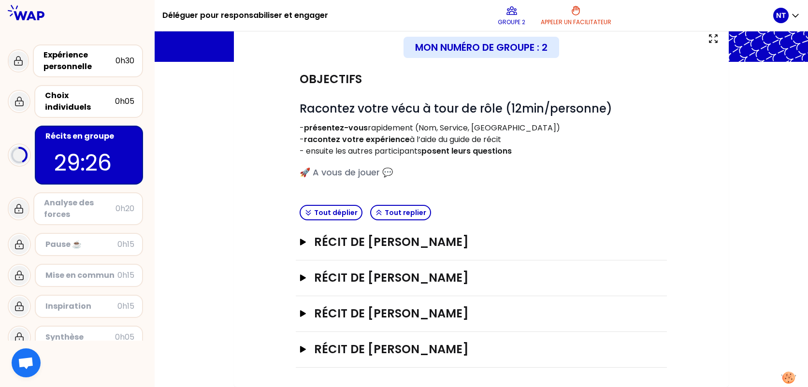
scroll to position [62, 0]
click at [447, 282] on h3 "Récit de [PERSON_NAME]" at bounding box center [471, 277] width 315 height 15
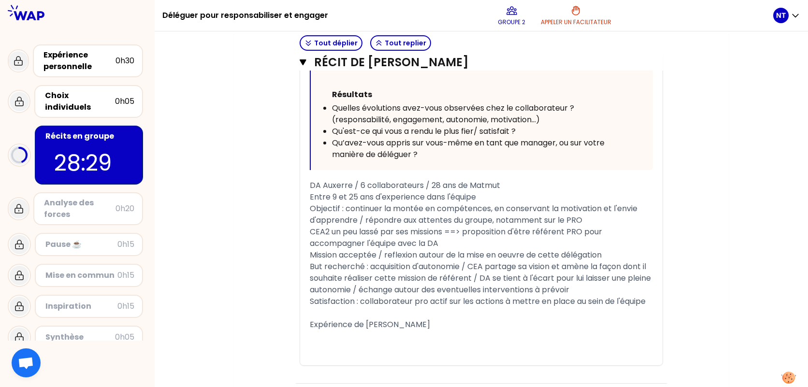
scroll to position [522, 0]
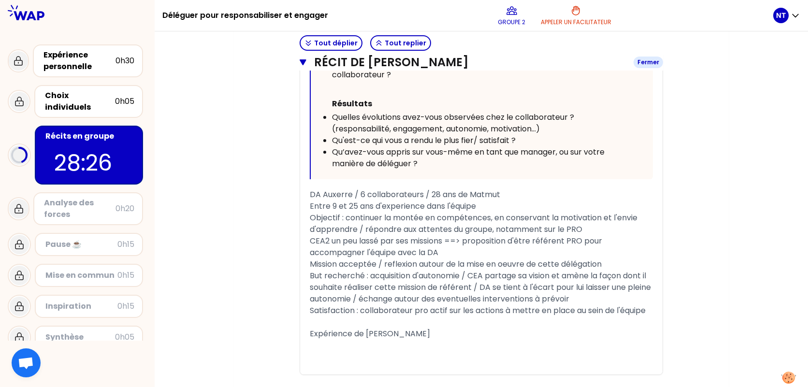
click at [301, 58] on icon "button" at bounding box center [302, 62] width 7 height 8
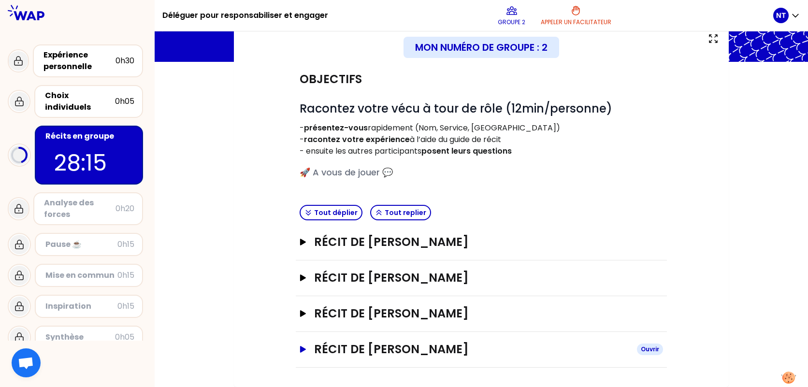
click at [416, 342] on h3 "Récit de [PERSON_NAME]" at bounding box center [471, 348] width 315 height 15
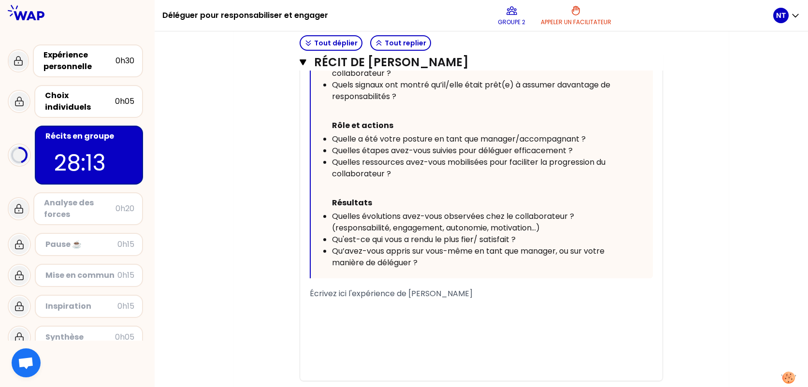
scroll to position [620, 0]
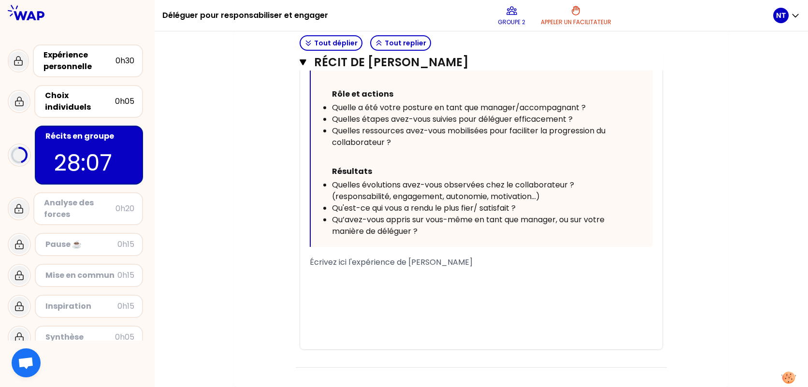
click at [435, 282] on div "﻿" at bounding box center [481, 286] width 343 height 12
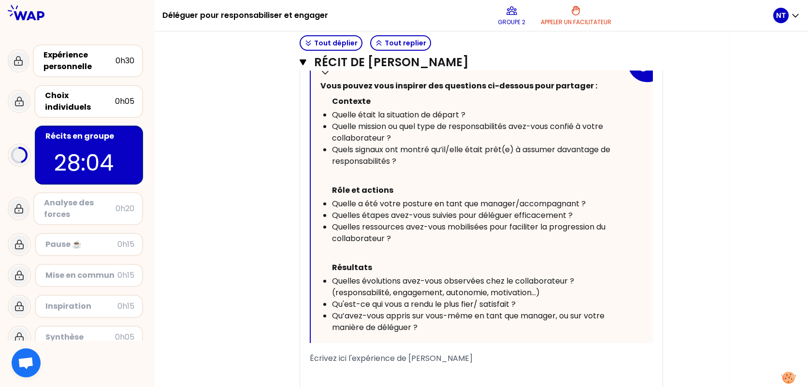
scroll to position [523, 0]
click at [404, 60] on h3 "Récit de [PERSON_NAME]" at bounding box center [470, 62] width 312 height 15
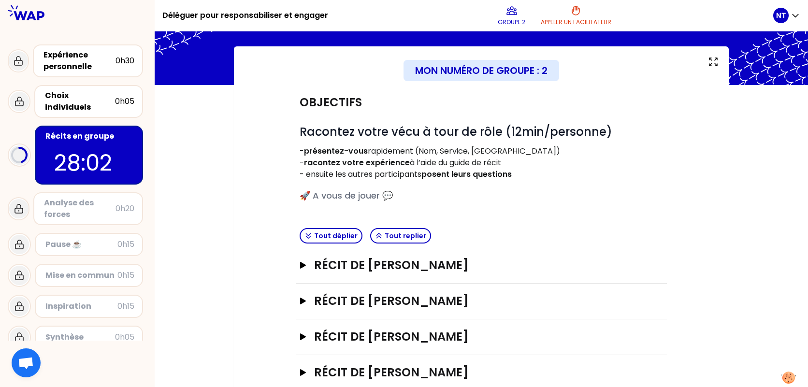
scroll to position [0, 0]
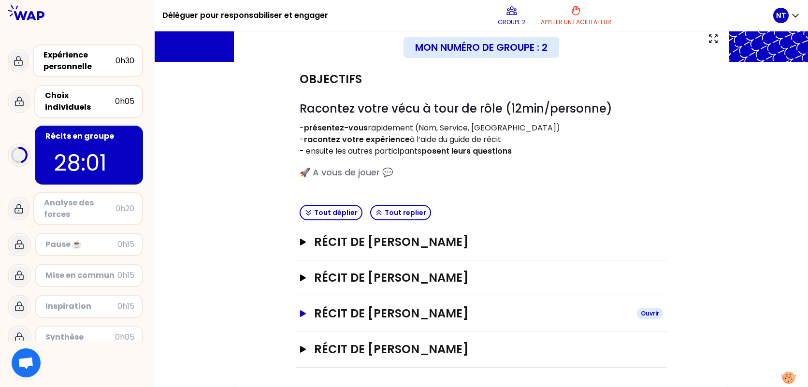
click at [413, 312] on h3 "Récit de [PERSON_NAME]" at bounding box center [471, 313] width 315 height 15
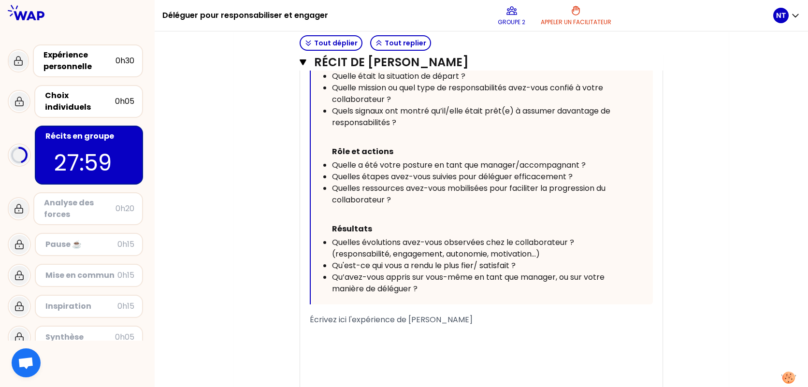
scroll to position [589, 0]
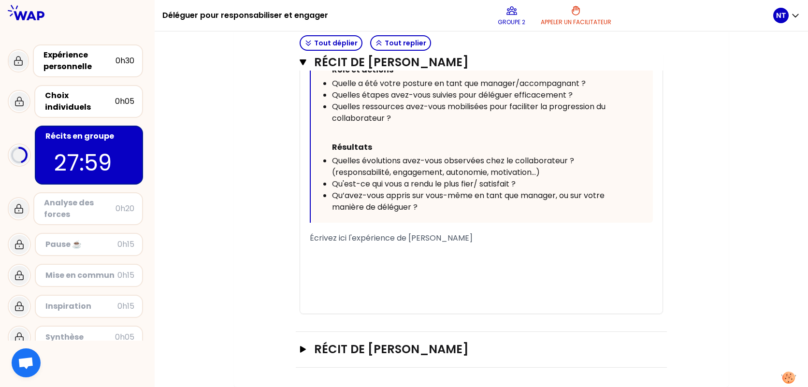
click at [394, 253] on div "﻿" at bounding box center [481, 250] width 343 height 12
drag, startPoint x: 406, startPoint y: 247, endPoint x: 322, endPoint y: 239, distance: 84.5
click at [306, 236] on div "« Je délègue à une de mes collaboratrices la gestion des plannings, nous avons …" at bounding box center [481, 74] width 362 height 478
click at [406, 255] on div "﻿" at bounding box center [481, 261] width 343 height 12
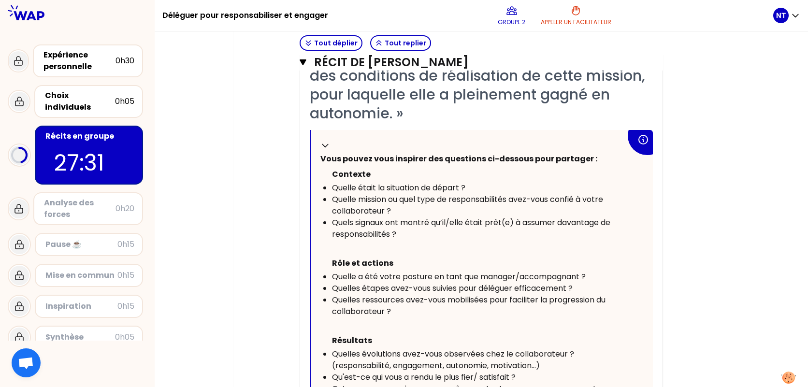
scroll to position [444, 0]
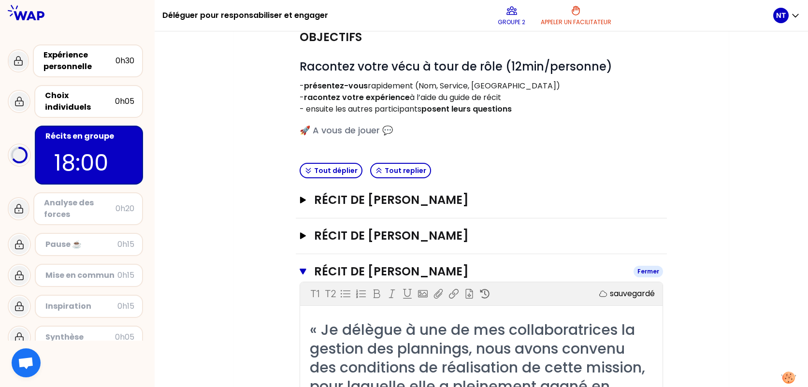
click at [375, 268] on h3 "Récit de [PERSON_NAME]" at bounding box center [470, 271] width 312 height 15
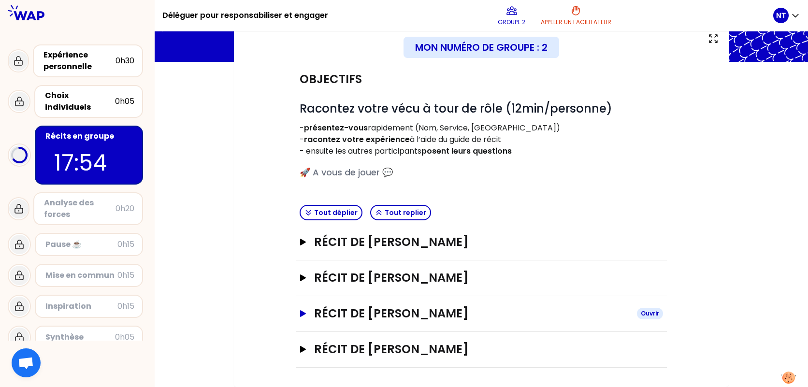
click at [409, 315] on h3 "Récit de [PERSON_NAME]" at bounding box center [471, 313] width 315 height 15
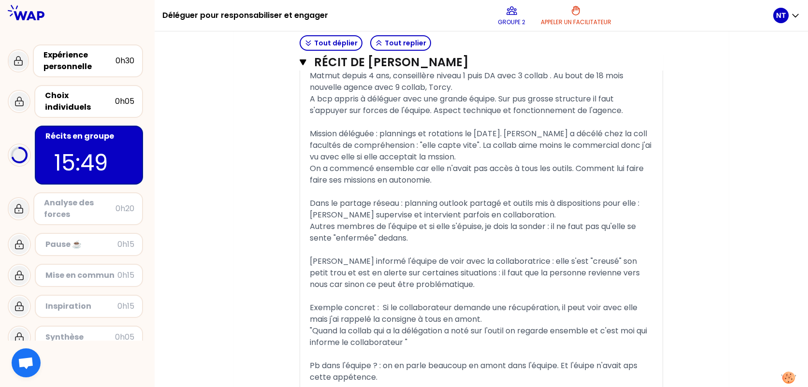
scroll to position [732, 0]
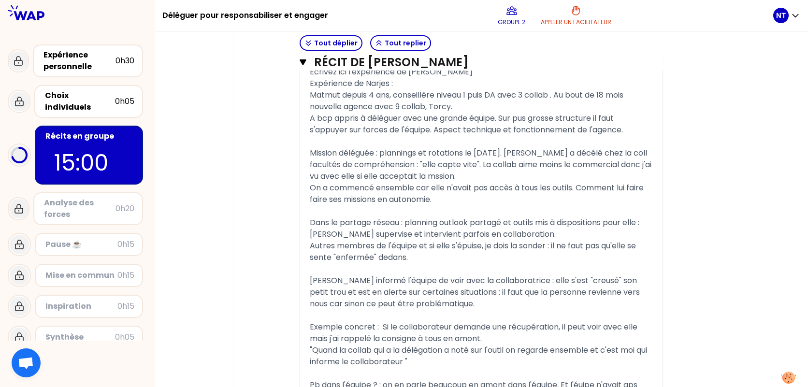
scroll to position [466, 0]
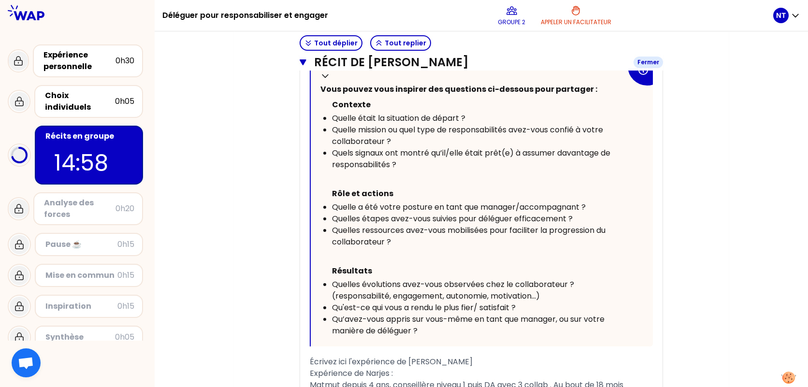
click at [435, 66] on h3 "Récit de [PERSON_NAME]" at bounding box center [470, 62] width 312 height 15
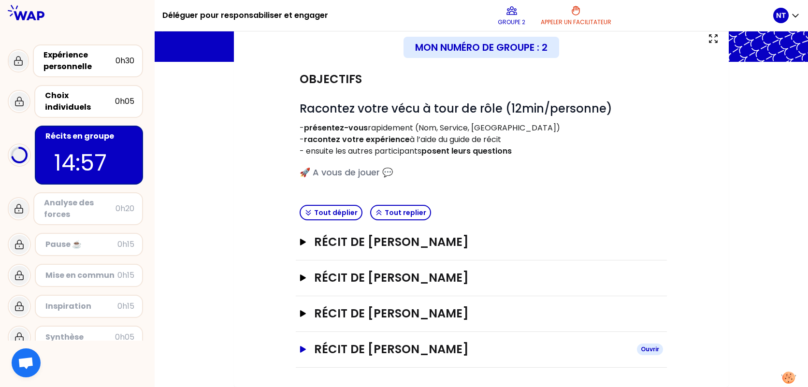
click at [424, 352] on h3 "Récit de [PERSON_NAME]" at bounding box center [471, 348] width 315 height 15
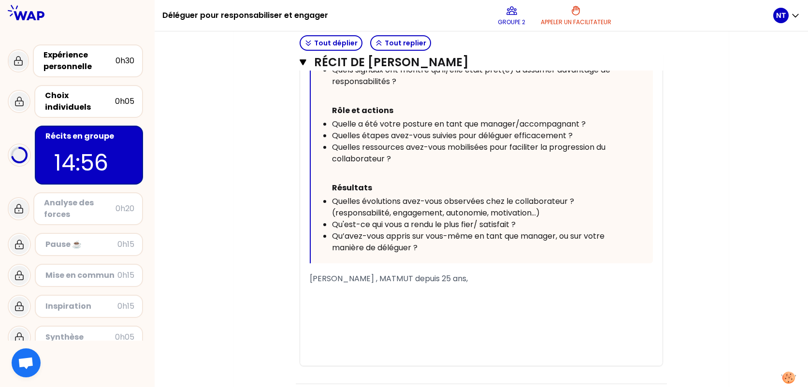
scroll to position [620, 0]
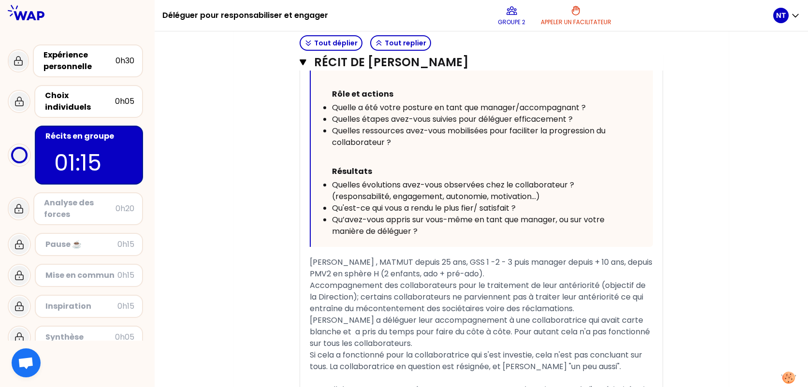
click at [682, 120] on div "Objectifs # Racontez votre vécu à tour de rôle (12min/personne) - présentez-vou…" at bounding box center [481, 80] width 456 height 1153
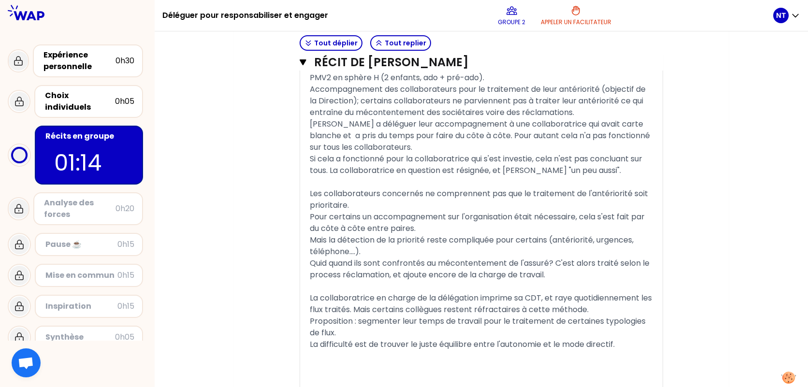
scroll to position [765, 0]
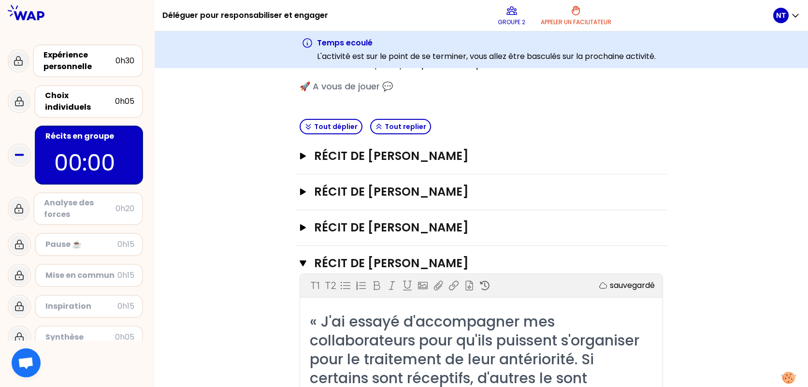
click at [353, 268] on h3 "Récit de [PERSON_NAME]" at bounding box center [470, 262] width 312 height 15
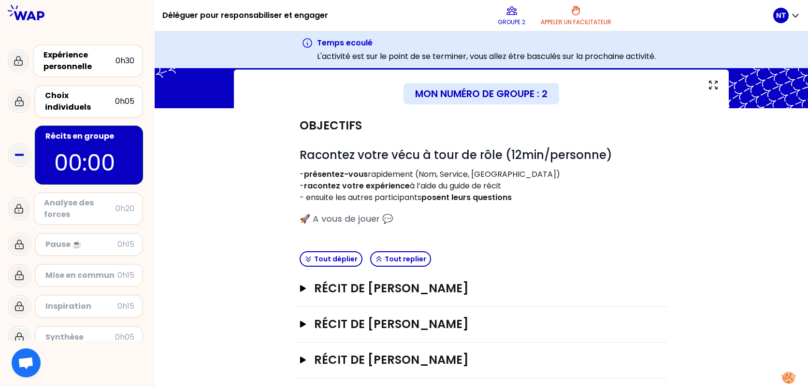
scroll to position [0, 0]
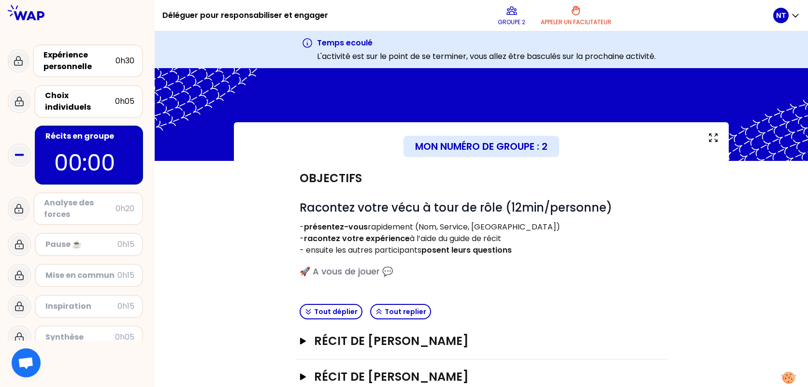
click at [528, 145] on div "Mon numéro de groupe : 2" at bounding box center [481, 146] width 156 height 21
click at [618, 147] on div "Mon numéro de groupe : 2" at bounding box center [481, 146] width 448 height 21
click at [479, 126] on div "Mon numéro de groupe : 2 Objectifs # Racontez votre vécu à tour de rôle (12min/…" at bounding box center [481, 304] width 495 height 364
click at [609, 114] on div at bounding box center [481, 114] width 653 height 93
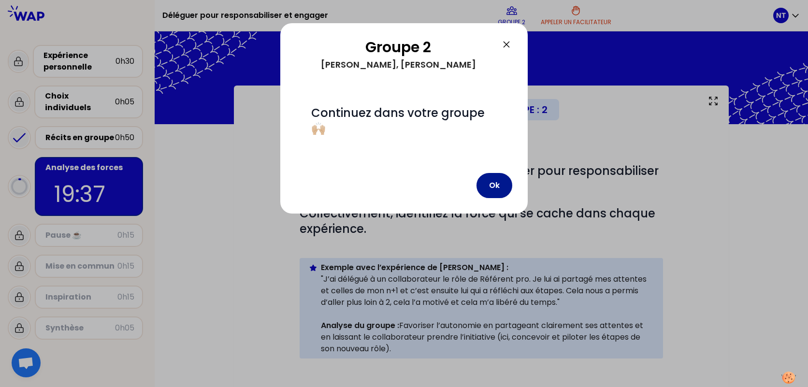
click at [493, 188] on button "Ok" at bounding box center [494, 185] width 36 height 25
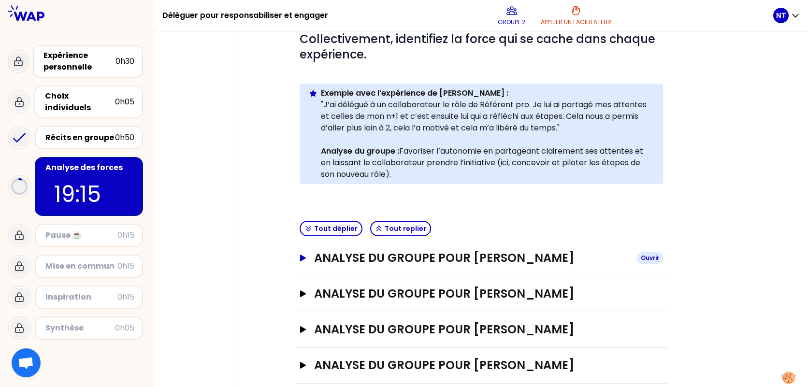
scroll to position [190, 0]
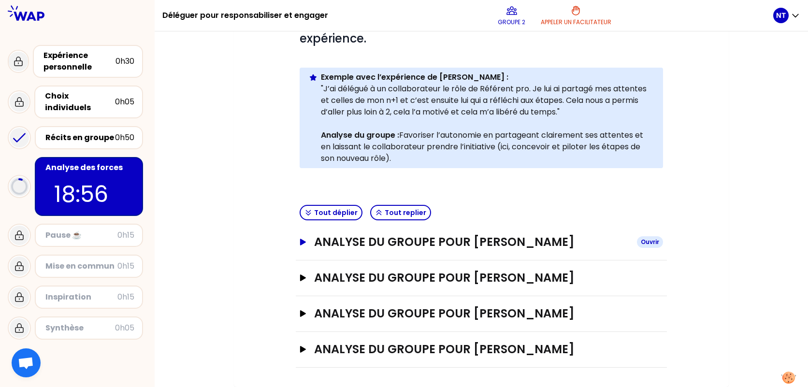
click at [537, 239] on h3 "ANALYSE DU GROUPE POUR [PERSON_NAME]" at bounding box center [471, 241] width 315 height 15
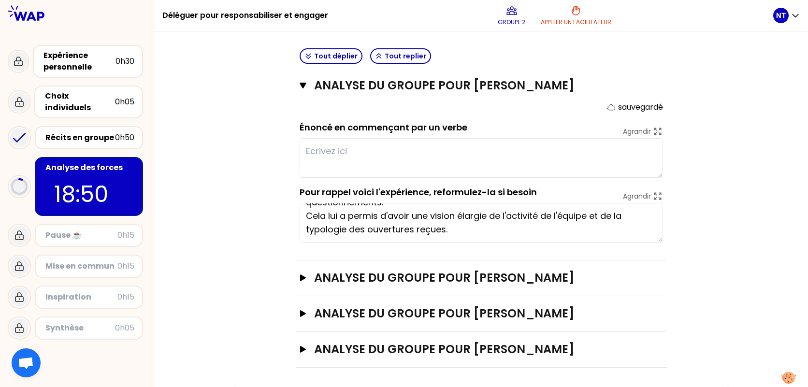
scroll to position [0, 0]
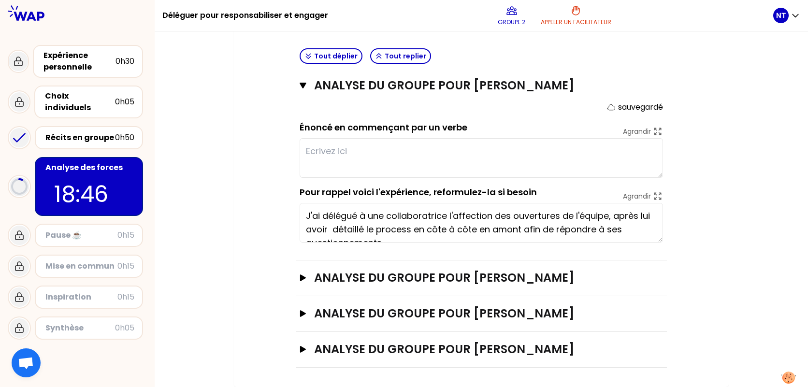
click at [730, 166] on div "Mon numéro de groupe : 2 Objectifs # Il y a de multiples manières de déléguer p…" at bounding box center [481, 63] width 653 height 648
click at [454, 156] on textarea at bounding box center [480, 158] width 363 height 40
click at [356, 161] on textarea at bounding box center [480, 158] width 363 height 40
click at [729, 75] on div "Mon numéro de groupe : 2 Objectifs # Il y a de multiples manières de déléguer p…" at bounding box center [481, 63] width 653 height 648
drag, startPoint x: 347, startPoint y: 151, endPoint x: 326, endPoint y: 154, distance: 21.9
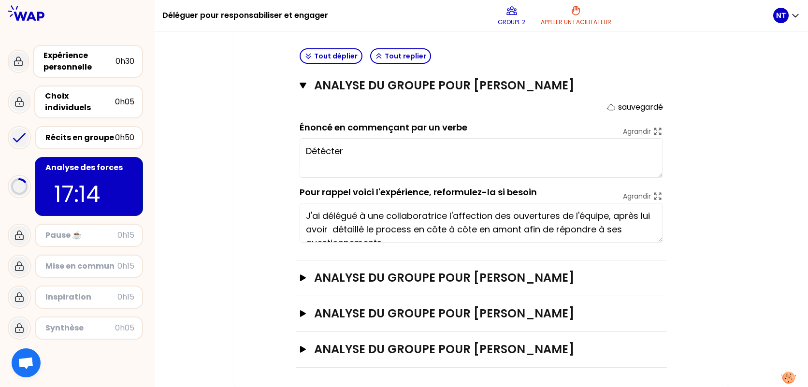
click at [342, 151] on textarea "Détécter" at bounding box center [480, 158] width 363 height 40
click at [731, 73] on div "Mon numéro de groupe : 2 Objectifs # Il y a de multiples manières de déléguer p…" at bounding box center [481, 63] width 653 height 648
click at [401, 146] on textarea "DETECTER." at bounding box center [480, 158] width 363 height 40
click at [531, 155] on textarea "Détecter le bon profil pour la mission envisagée." at bounding box center [480, 158] width 363 height 40
click at [464, 148] on textarea "Détecter le bon profil pour la mission envisagée." at bounding box center [480, 158] width 363 height 40
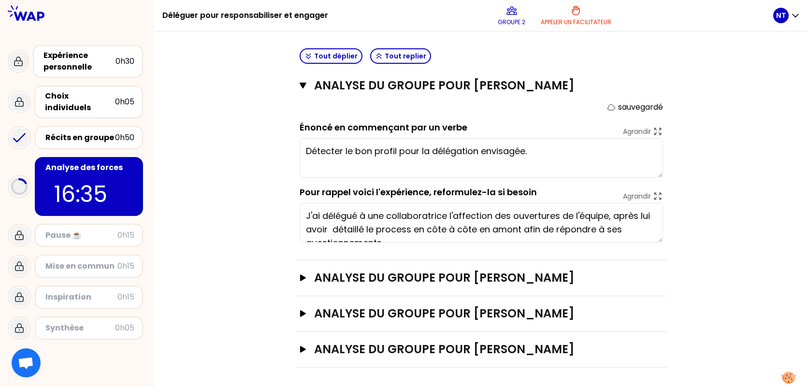
click at [571, 158] on textarea "Détecter le bon profil pour la délégation envisagée." at bounding box center [480, 158] width 363 height 40
type textarea "Détecter le bon profil pour la délégation envisagée."
click at [714, 165] on div "Mon numéro de groupe : 2 Objectifs # Il y a de multiples manières de déléguer p…" at bounding box center [481, 63] width 495 height 648
click at [751, 127] on div "Mon numéro de groupe : 2 Objectifs # Il y a de multiples manières de déléguer p…" at bounding box center [481, 63] width 653 height 648
click at [427, 284] on h3 "ANALYSE DU GROUPE POUR [PERSON_NAME]" at bounding box center [471, 277] width 315 height 15
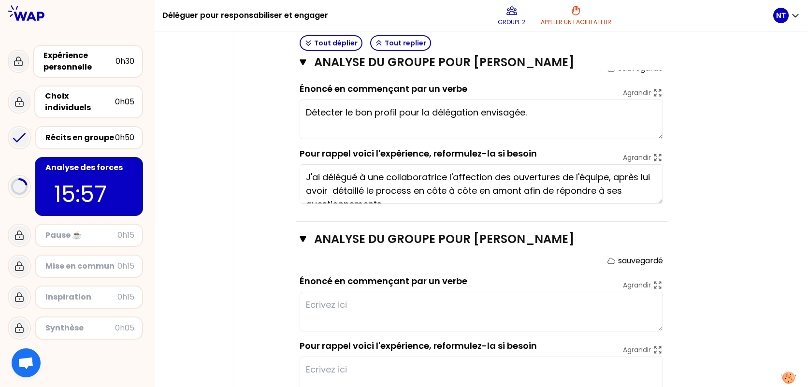
scroll to position [443, 0]
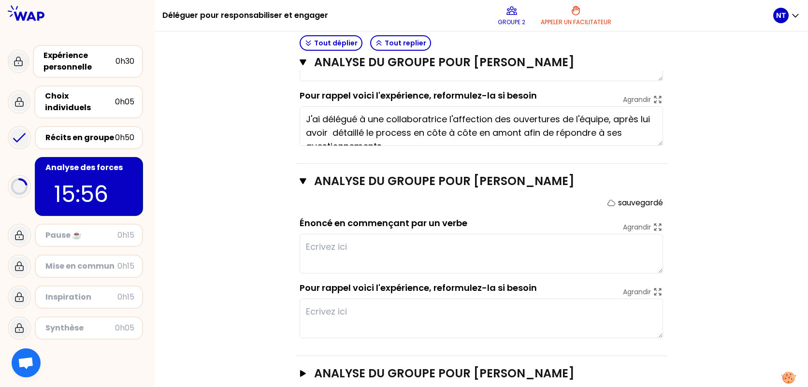
click at [399, 262] on textarea at bounding box center [480, 254] width 363 height 40
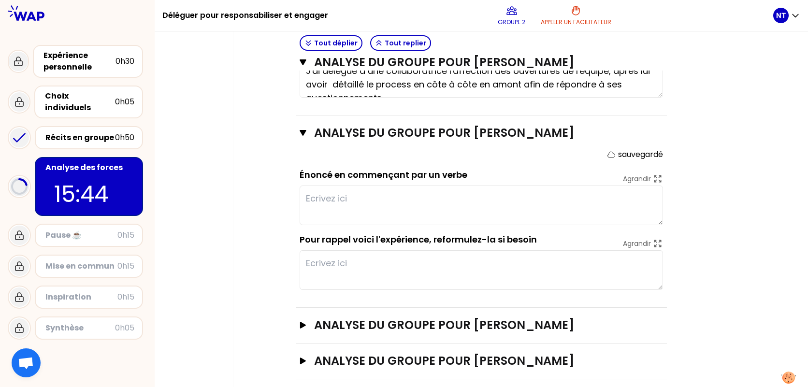
click at [408, 213] on textarea at bounding box center [480, 205] width 363 height 40
click at [402, 202] on textarea at bounding box center [480, 205] width 363 height 40
click at [83, 132] on div "Récits en groupe" at bounding box center [80, 138] width 70 height 12
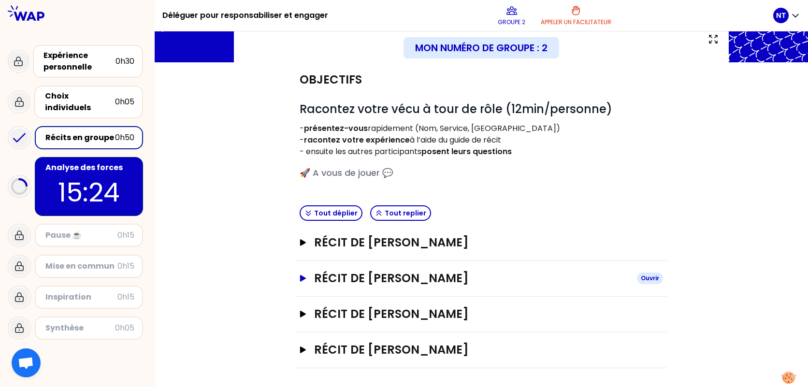
scroll to position [62, 0]
click at [416, 342] on h3 "Récit de [PERSON_NAME]" at bounding box center [471, 348] width 315 height 15
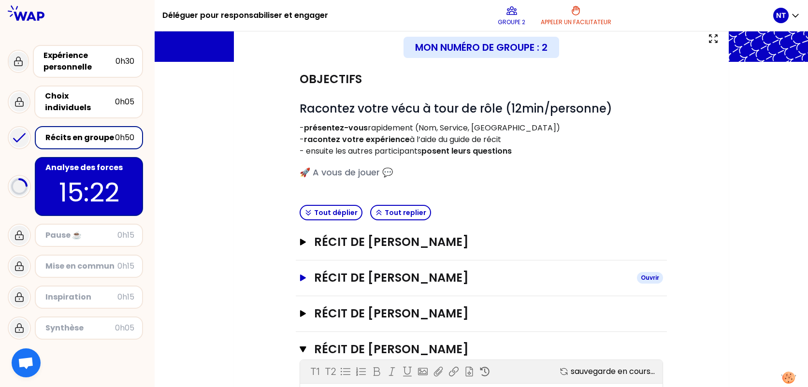
click at [409, 273] on h3 "Récit de [PERSON_NAME]" at bounding box center [471, 277] width 315 height 15
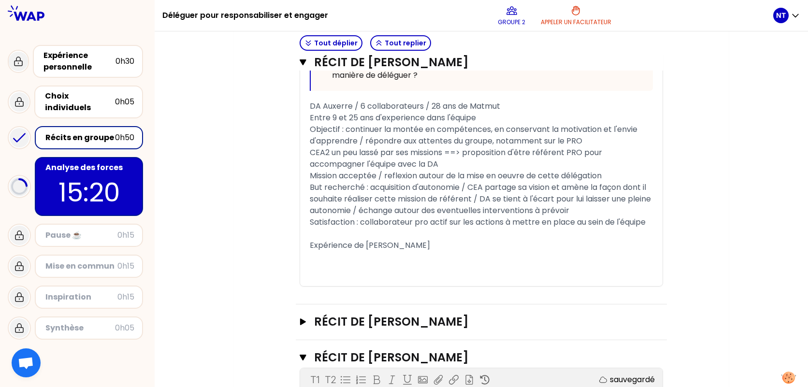
scroll to position [594, 0]
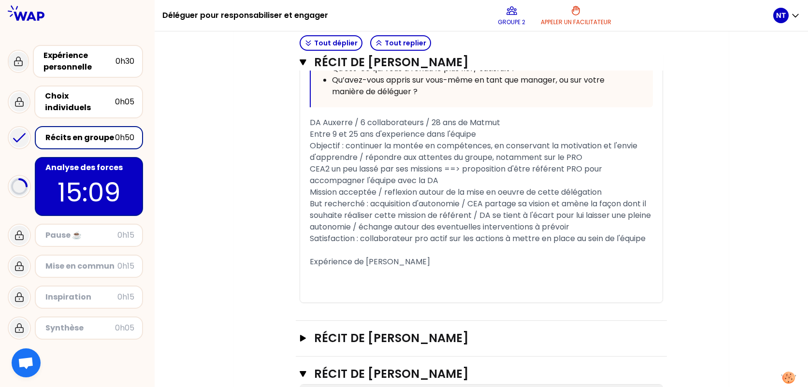
click at [87, 173] on p "15:09" at bounding box center [88, 192] width 91 height 38
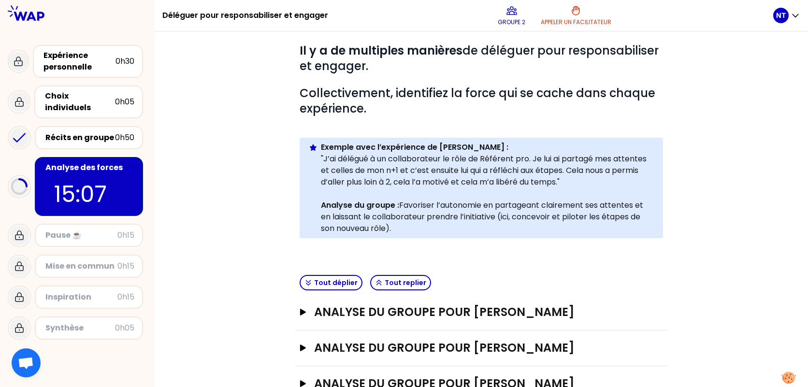
scroll to position [190, 0]
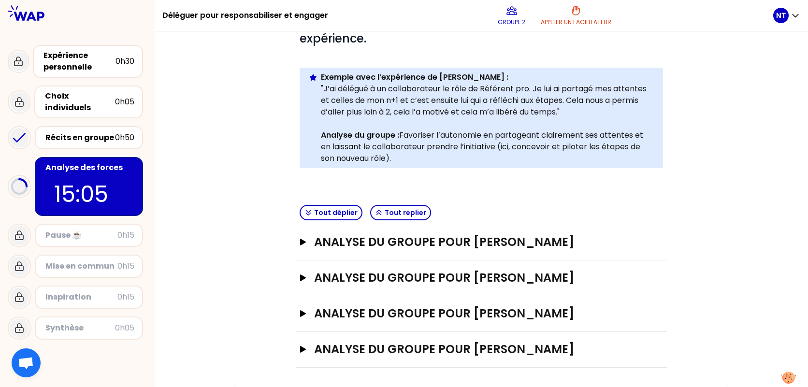
click at [512, 268] on div "ANALYSE DU GROUPE POUR [PERSON_NAME]" at bounding box center [481, 278] width 371 height 36
click at [512, 271] on h3 "ANALYSE DU GROUPE POUR [PERSON_NAME]" at bounding box center [471, 277] width 315 height 15
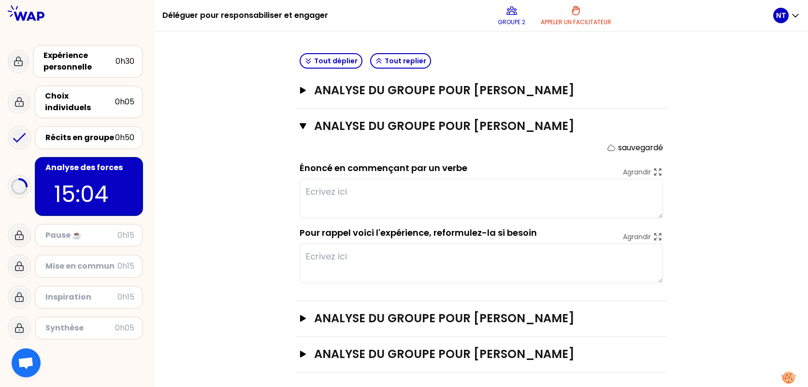
scroll to position [347, 0]
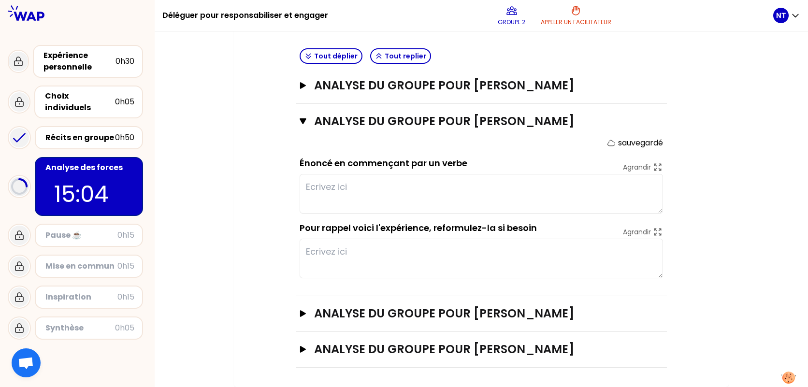
click at [405, 181] on textarea at bounding box center [480, 194] width 363 height 40
click at [357, 190] on textarea "Motiver" at bounding box center [480, 194] width 363 height 40
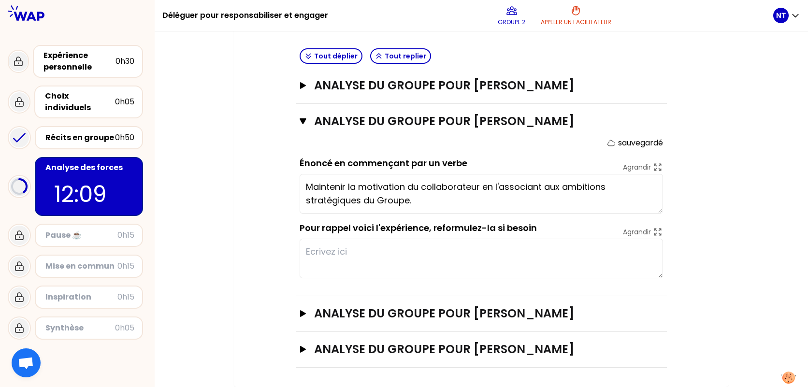
type textarea "Maintenir la motivation du collaborateur en l'associant aux ambitions stratégiq…"
click at [739, 103] on div "Mon numéro de groupe : 2 Objectifs # Il y a de multiples manières de déléguer p…" at bounding box center [481, 63] width 653 height 648
click at [457, 319] on h3 "ANALYSE DU GROUPE POUR [PERSON_NAME]" at bounding box center [471, 313] width 315 height 15
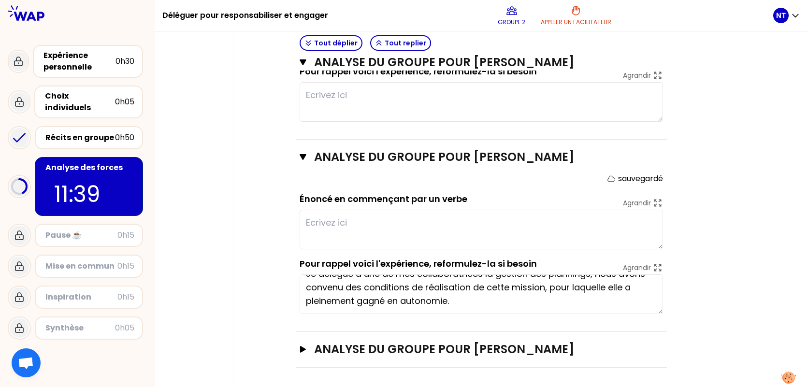
scroll to position [0, 0]
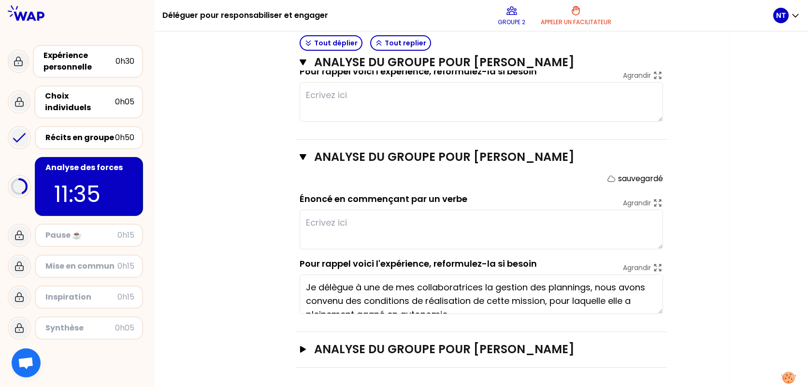
click at [365, 235] on textarea at bounding box center [480, 230] width 363 height 40
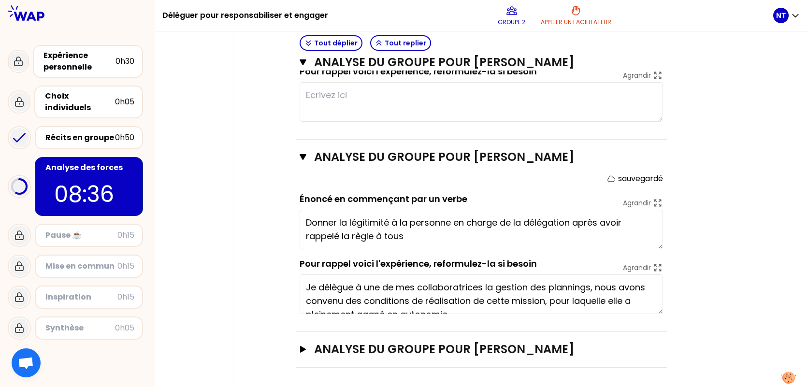
type textarea "Donner la légitimité à la personne en charge de la délégation après avoir rappe…"
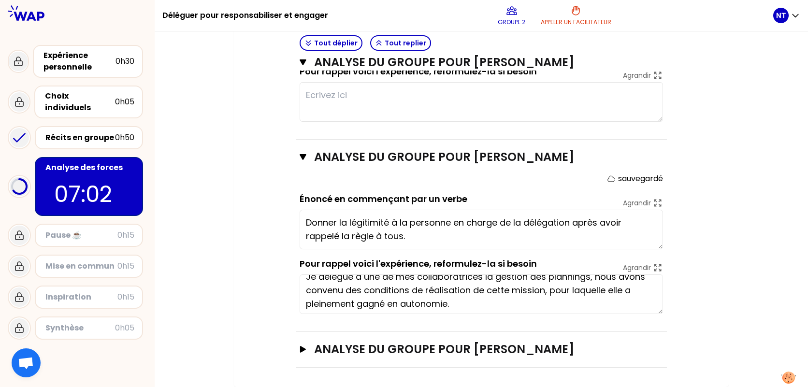
scroll to position [14, 0]
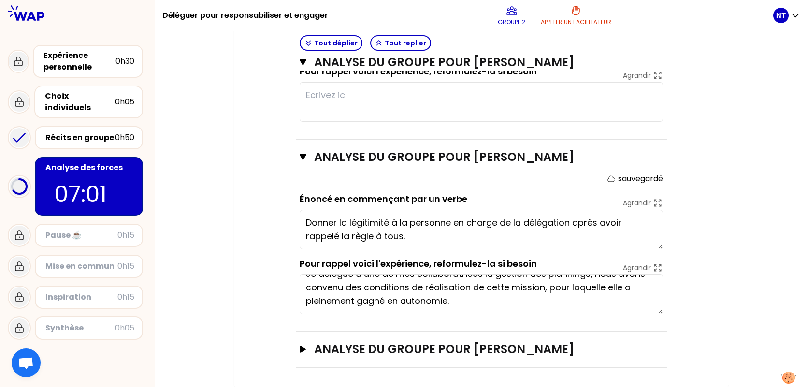
click at [483, 359] on div "ANALYSE DU GROUPE POUR [PERSON_NAME]" at bounding box center [481, 350] width 371 height 36
click at [452, 350] on h3 "ANALYSE DU GROUPE POUR [PERSON_NAME]" at bounding box center [471, 348] width 315 height 15
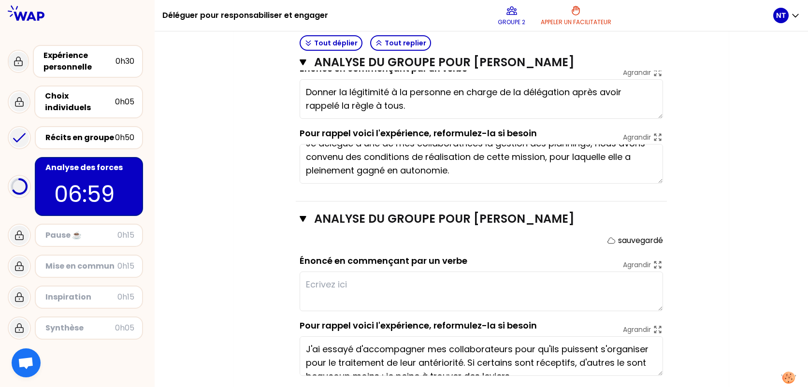
scroll to position [660, 0]
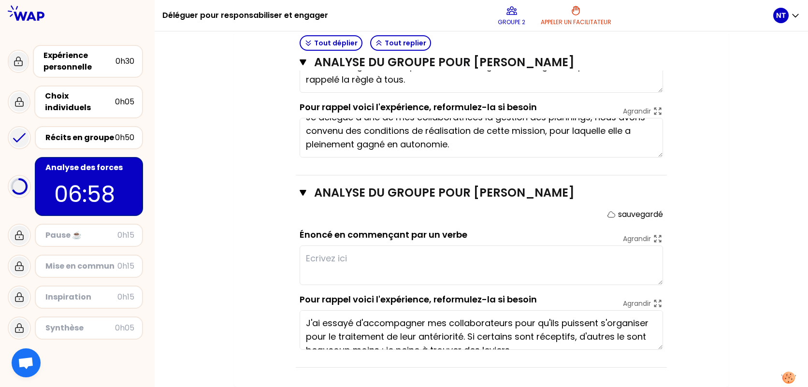
click at [401, 267] on textarea at bounding box center [480, 265] width 363 height 40
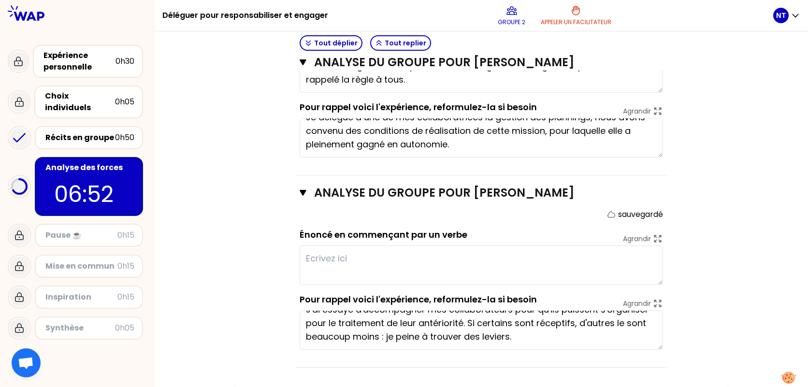
scroll to position [0, 0]
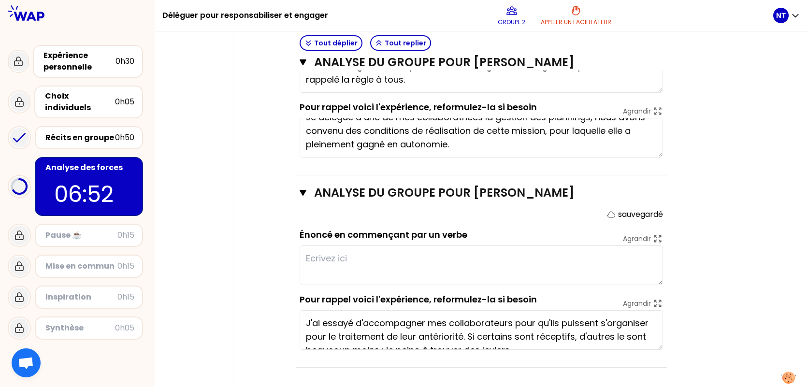
click at [351, 265] on textarea at bounding box center [480, 265] width 363 height 40
click at [392, 271] on textarea at bounding box center [480, 265] width 363 height 40
click at [336, 258] on textarea at bounding box center [480, 265] width 363 height 40
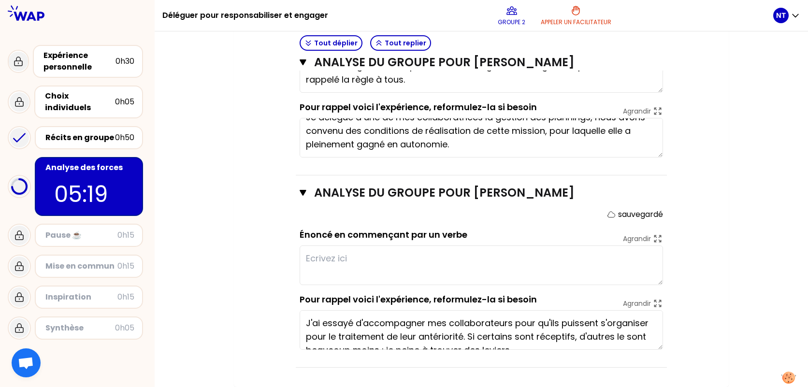
click at [368, 259] on textarea at bounding box center [480, 265] width 363 height 40
click at [426, 267] on textarea at bounding box center [480, 265] width 363 height 40
type textarea "E"
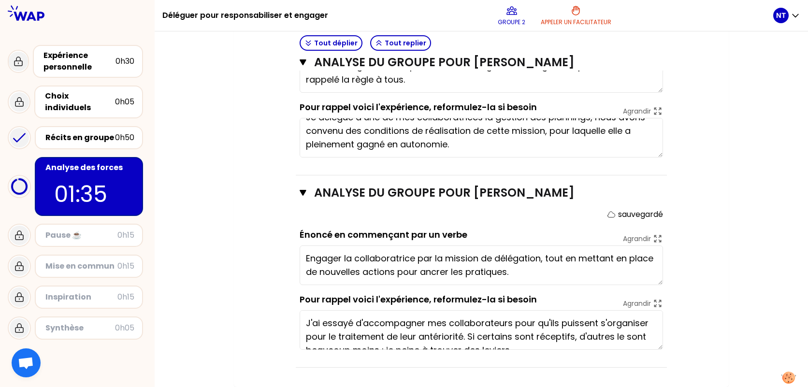
type textarea "Engager la collaboratrice par la mission de délégation, tout en mettant en plac…"
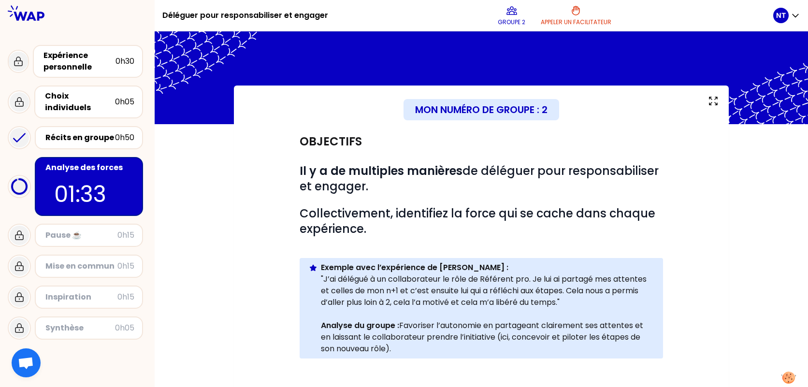
click at [636, 123] on div "Mon numéro de groupe : 2" at bounding box center [481, 109] width 456 height 29
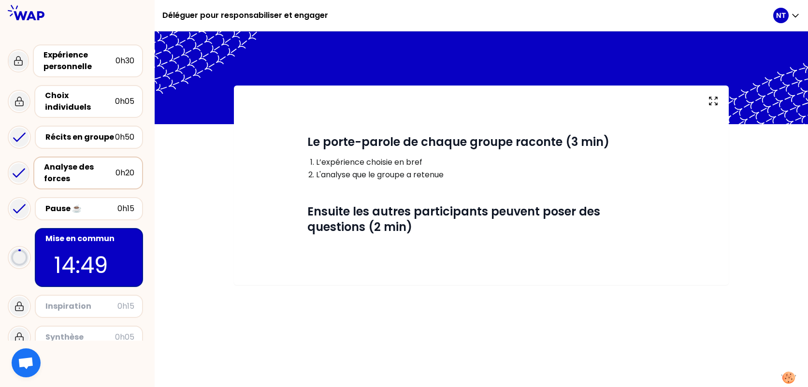
click at [63, 161] on div "Analyse des forces" at bounding box center [79, 172] width 71 height 23
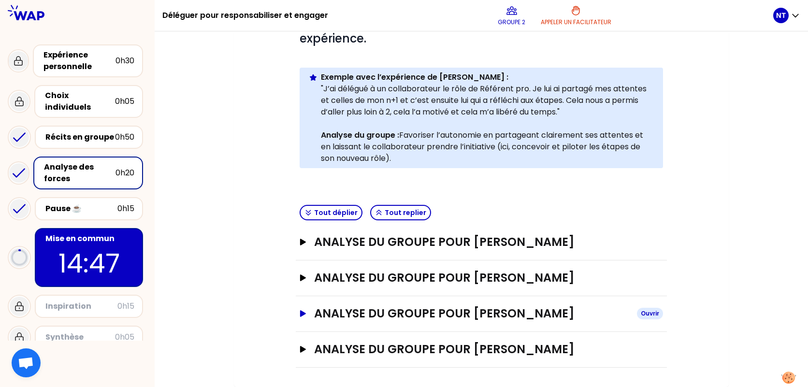
click at [466, 320] on h3 "ANALYSE DU GROUPE POUR [PERSON_NAME]" at bounding box center [471, 313] width 315 height 15
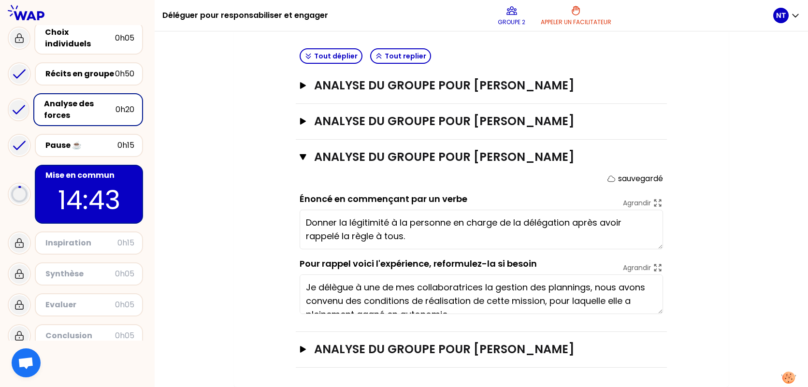
scroll to position [65, 0]
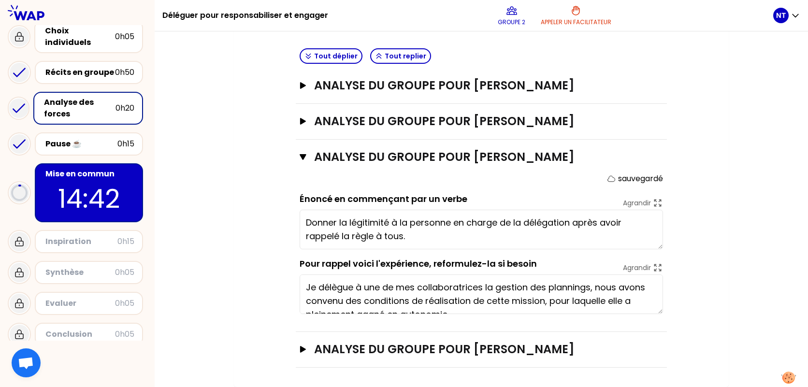
click at [96, 180] on p "14:42" at bounding box center [88, 199] width 91 height 38
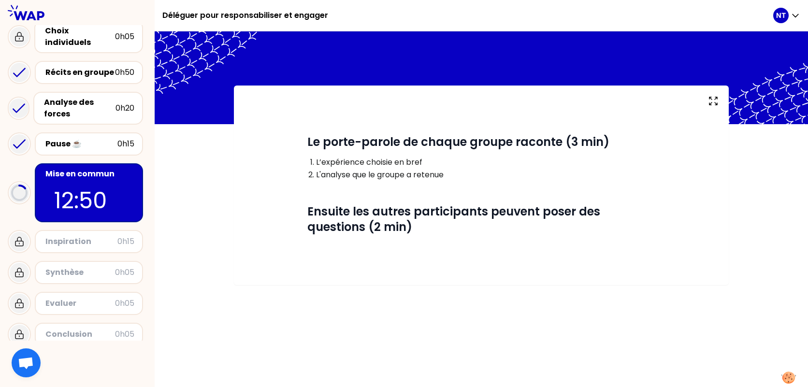
click at [566, 70] on div at bounding box center [481, 77] width 653 height 93
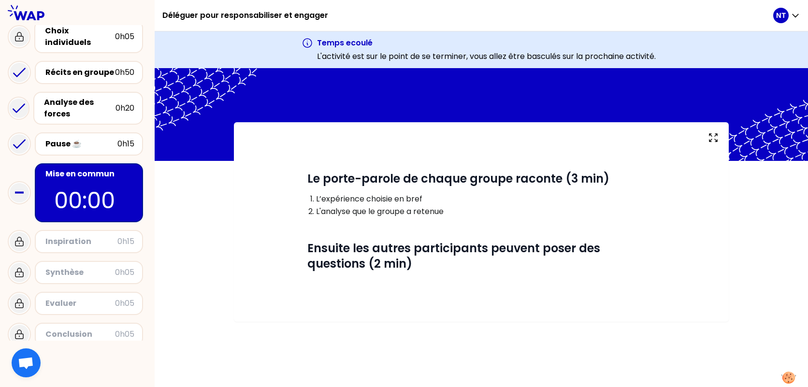
click at [719, 225] on div "# Le porte-parole de chaque groupe raconte (3 min) L’expérience choisie en bref…" at bounding box center [481, 221] width 495 height 199
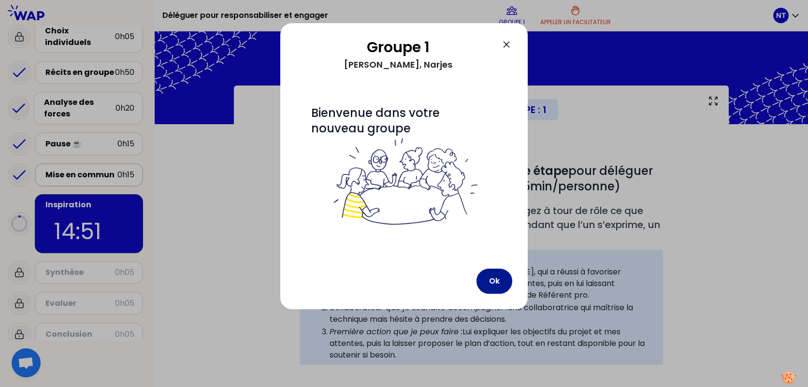
click at [496, 272] on button "Ok" at bounding box center [494, 281] width 36 height 25
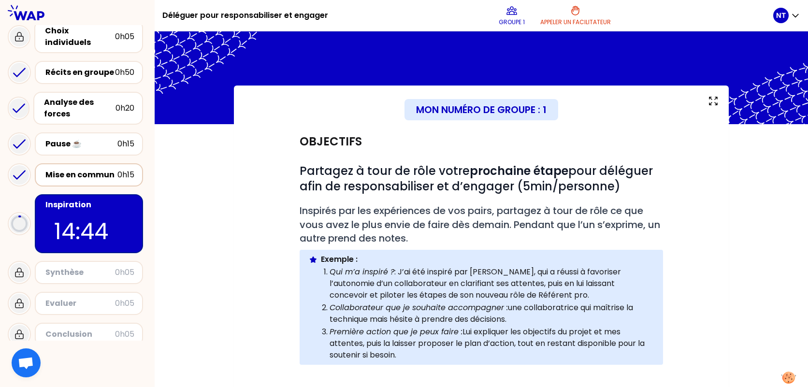
scroll to position [161, 0]
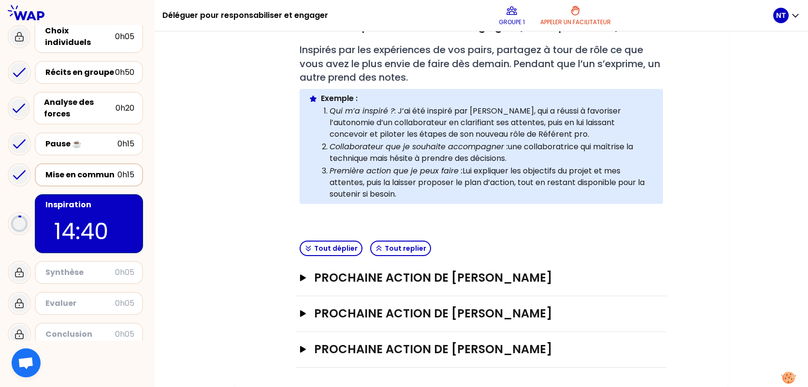
click at [713, 202] on div "Mon numéro de groupe : 1 Objectifs # Partagez à tour de rôle votre prochaine ét…" at bounding box center [481, 156] width 495 height 462
click at [500, 278] on h3 "Prochaine action de [PERSON_NAME]" at bounding box center [471, 277] width 315 height 15
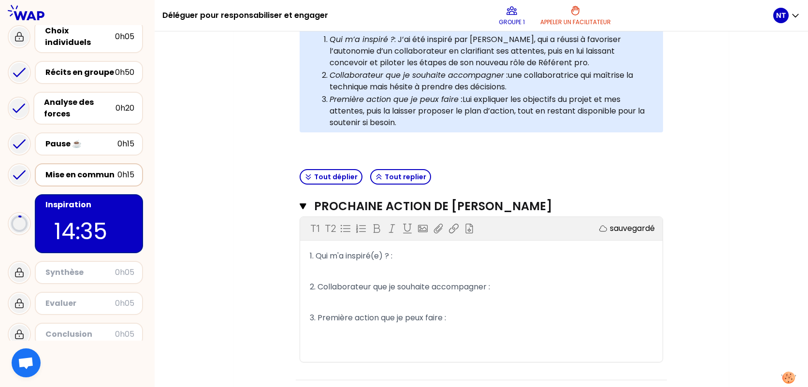
scroll to position [316, 0]
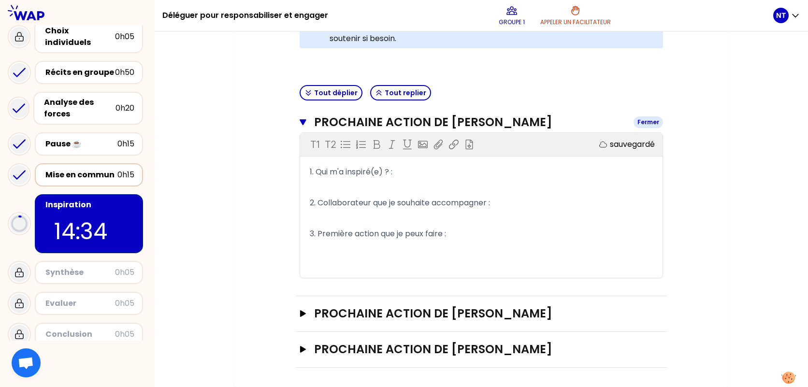
click at [503, 121] on h3 "Prochaine action de [PERSON_NAME]" at bounding box center [470, 121] width 312 height 15
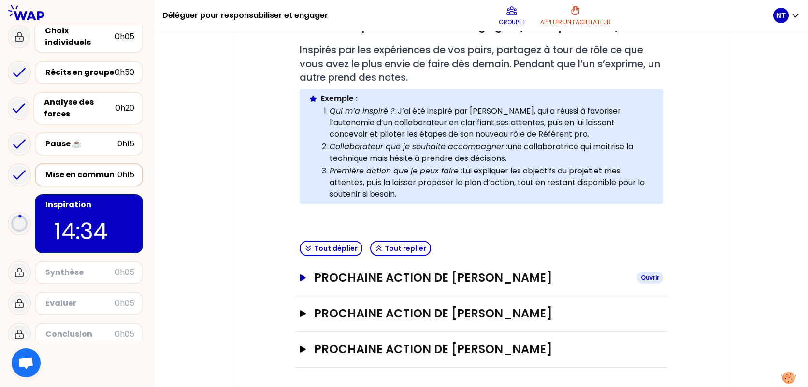
scroll to position [161, 0]
click at [483, 347] on h3 "Prochaine action de [PERSON_NAME]" at bounding box center [471, 348] width 315 height 15
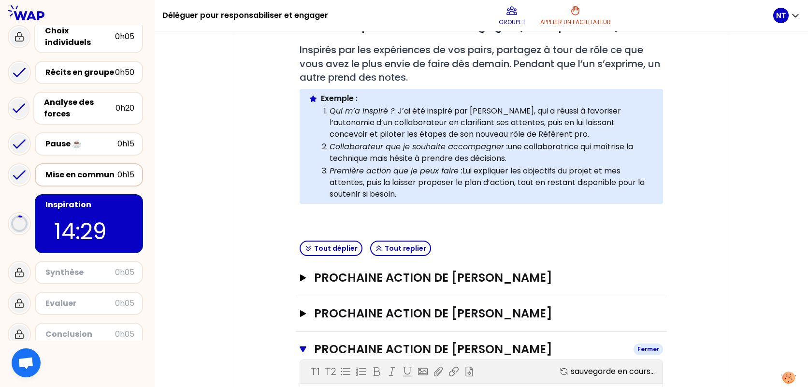
click at [478, 348] on h3 "Prochaine action de [PERSON_NAME]" at bounding box center [470, 348] width 312 height 15
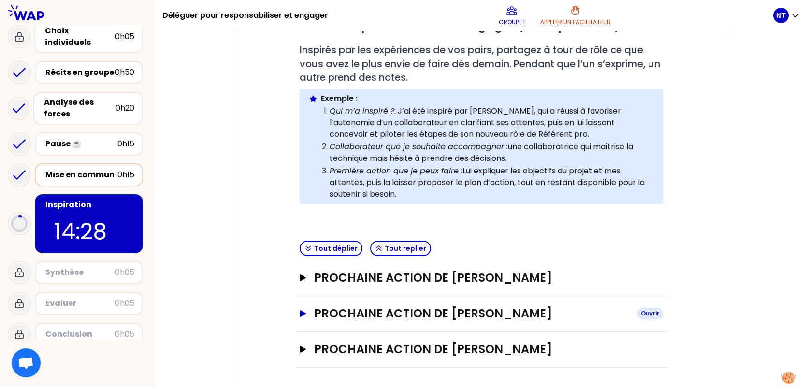
click at [505, 315] on h3 "Prochaine action de [PERSON_NAME]" at bounding box center [471, 313] width 315 height 15
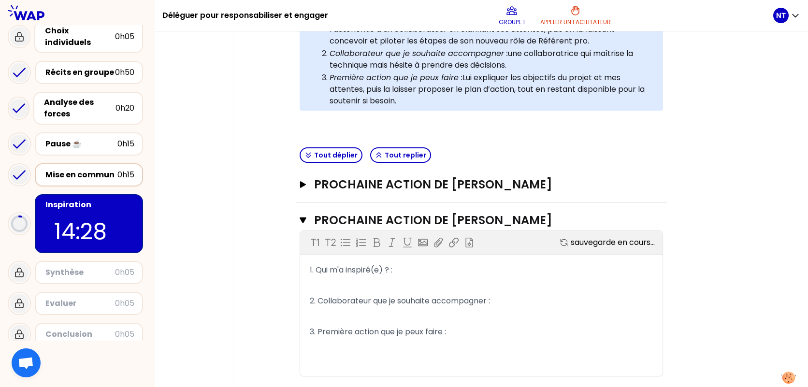
scroll to position [316, 0]
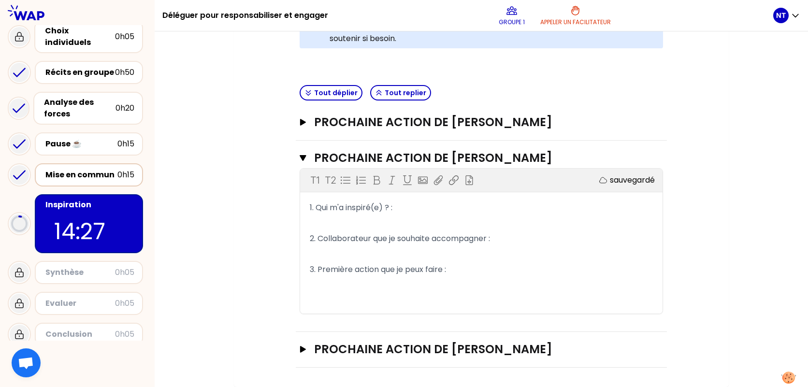
click at [465, 147] on div "Prochaine action de [PERSON_NAME] Fermer T1 T2 Exporter sauvegardé 1. Qui m'a i…" at bounding box center [481, 236] width 371 height 191
click at [464, 156] on h3 "Prochaine action de [PERSON_NAME]" at bounding box center [470, 157] width 312 height 15
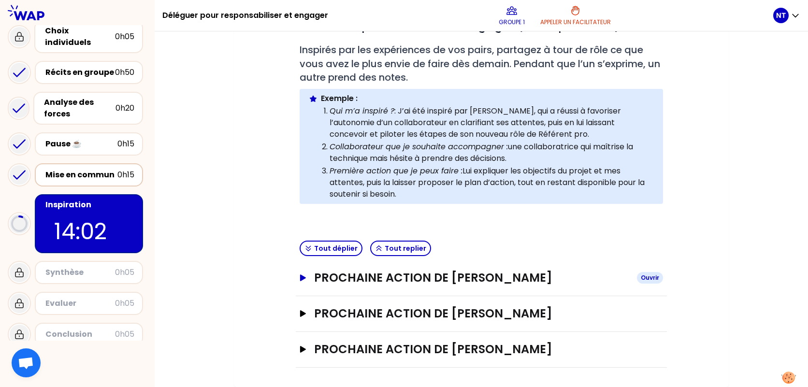
click at [465, 277] on h3 "Prochaine action de [PERSON_NAME]" at bounding box center [471, 277] width 315 height 15
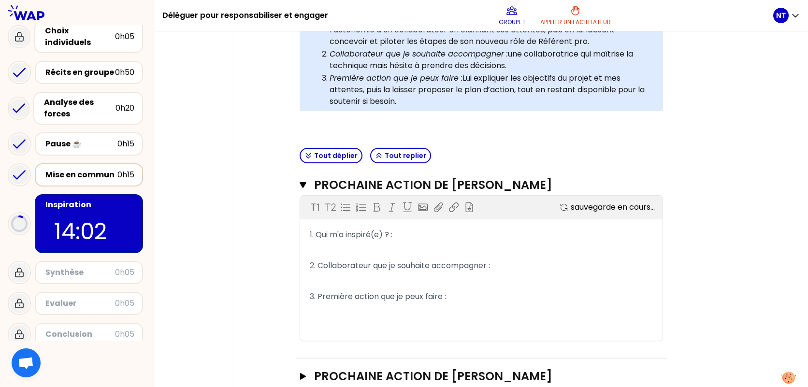
scroll to position [306, 0]
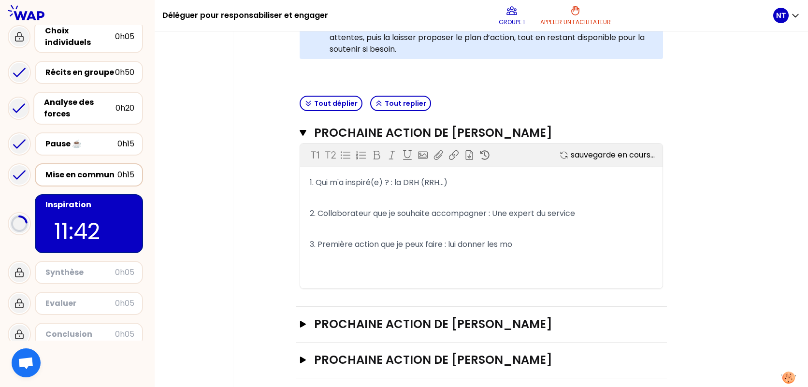
click at [722, 114] on div "Mon numéro de groupe : 1 Objectifs # Partagez à tour de rôle votre prochaine ét…" at bounding box center [481, 89] width 495 height 618
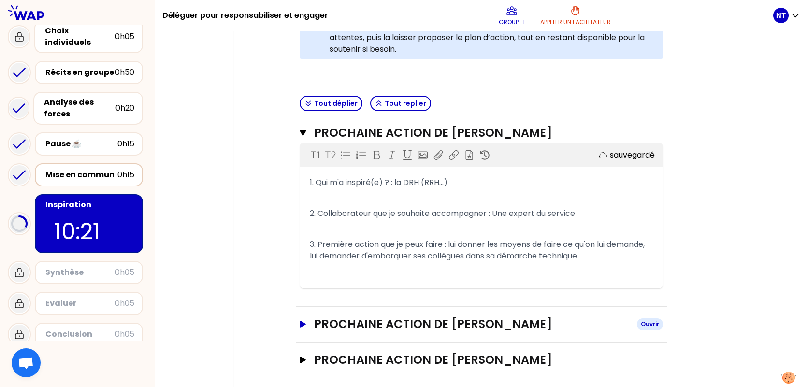
click at [496, 328] on h3 "Prochaine action de [PERSON_NAME]" at bounding box center [471, 323] width 315 height 15
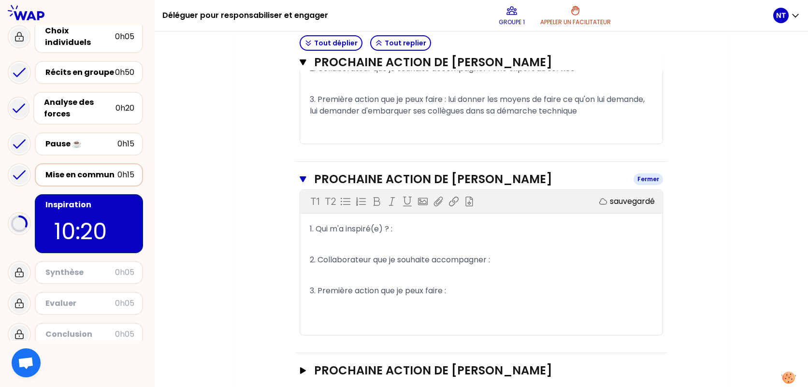
scroll to position [472, 0]
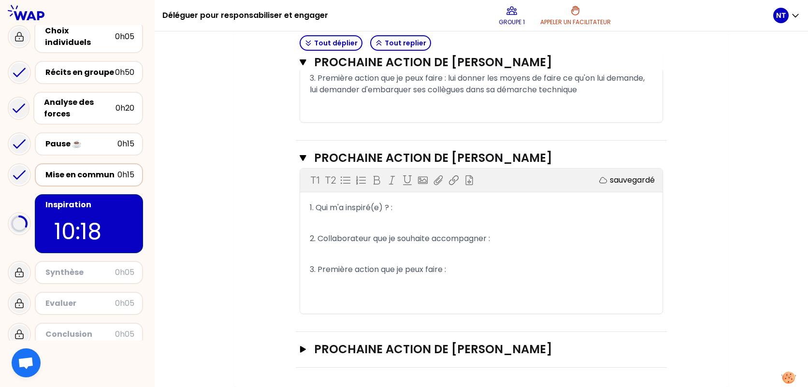
click at [441, 209] on p "1. Qui m'a inspiré(e) ? :" at bounding box center [481, 207] width 343 height 15
click at [428, 210] on p "1. Qui m'a inspiré(e) ? :" at bounding box center [481, 207] width 343 height 15
click at [525, 241] on p "2. Collaborateur que je souhaite accompagner :" at bounding box center [481, 238] width 343 height 15
click at [508, 273] on p "3. Première action que je peux faire :" at bounding box center [481, 269] width 343 height 15
click at [494, 267] on p "3. Première action que je peux faire :" at bounding box center [481, 269] width 343 height 15
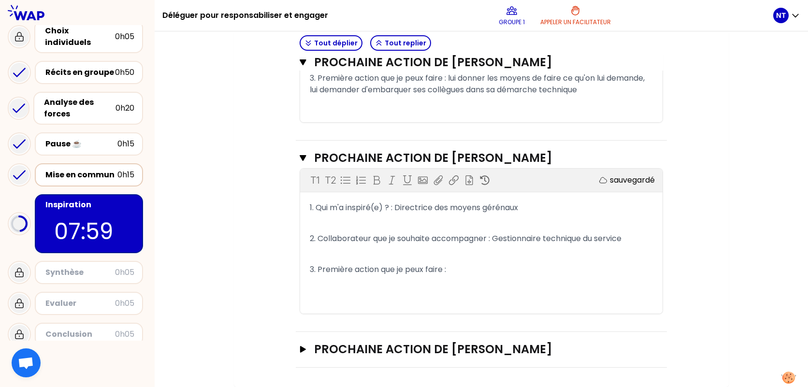
click at [489, 274] on p "3. Première action que je peux faire :" at bounding box center [481, 269] width 343 height 15
click at [496, 265] on span "3. Première action que je peux faire : Continuer àse rendre disponible pour lui" at bounding box center [454, 269] width 289 height 11
click at [623, 271] on p "3. Première action que je peux faire : Continuer à se rendre disponible pour lui" at bounding box center [481, 269] width 343 height 15
click at [734, 218] on div "Mon numéro de groupe : 1 Objectifs # Partagez à tour de rôle votre prochaine ét…" at bounding box center [481, 0] width 653 height 773
click at [639, 260] on p "﻿" at bounding box center [481, 253] width 343 height 15
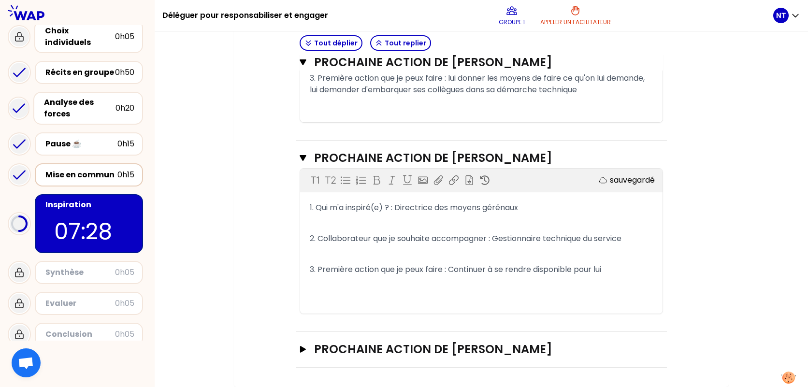
click at [637, 267] on p "3. Première action que je peux faire : Continuer à se rendre disponible pour lui" at bounding box center [481, 269] width 343 height 15
click at [631, 271] on p "3. Première action que je peux faire : Continuer à se rendre disponible pour lu…" at bounding box center [481, 275] width 343 height 27
drag, startPoint x: 584, startPoint y: 284, endPoint x: 528, endPoint y: 284, distance: 56.5
click at [528, 284] on p "3. Première action que je peux faire : Continuer à se rendre disponible pour lu…" at bounding box center [481, 275] width 343 height 27
click at [598, 284] on p "3. Première action que je peux faire : Continuer à se rendre disponible pour lu…" at bounding box center [481, 275] width 343 height 27
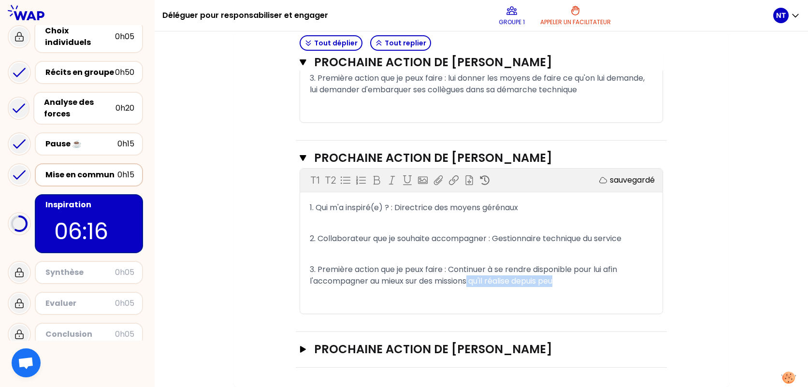
drag, startPoint x: 576, startPoint y: 280, endPoint x: 472, endPoint y: 281, distance: 103.8
click at [472, 281] on p "3. Première action que je peux faire : Continuer à se rendre disponible pour lu…" at bounding box center [481, 275] width 343 height 27
click at [736, 203] on div "Mon numéro de groupe : 1 Objectifs # Partagez à tour de rôle votre prochaine ét…" at bounding box center [481, 0] width 653 height 773
drag, startPoint x: 757, startPoint y: 164, endPoint x: 734, endPoint y: 164, distance: 23.2
click at [756, 162] on div "Mon numéro de groupe : 1 Objectifs # Partagez à tour de rôle votre prochaine ét…" at bounding box center [481, 0] width 653 height 773
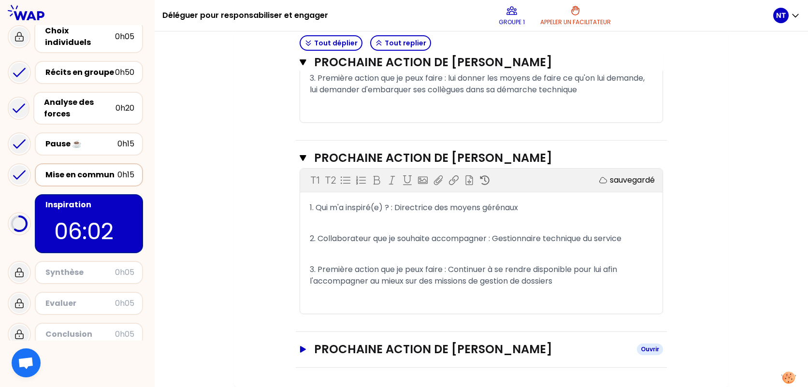
click at [507, 344] on h3 "Prochaine action de [PERSON_NAME]" at bounding box center [471, 348] width 315 height 15
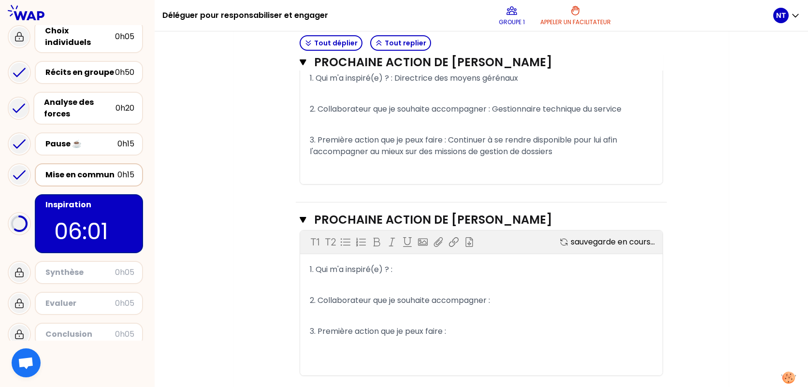
scroll to position [627, 0]
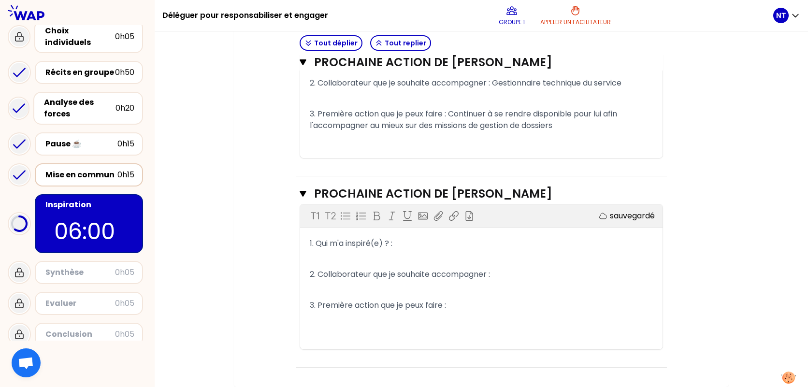
click at [447, 255] on p "﻿" at bounding box center [481, 258] width 343 height 15
click at [447, 250] on p "1. Qui m'a inspiré(e) ? :" at bounding box center [481, 243] width 343 height 15
click at [493, 235] on div "T1 T2 Exporter sauvegardé 1. Qui m'a inspiré(e) ? : ﻿ 2. Collaborateur que je s…" at bounding box center [481, 276] width 362 height 145
click at [493, 240] on p "1. Qui m'a inspiré(e) ? :" at bounding box center [481, 243] width 343 height 15
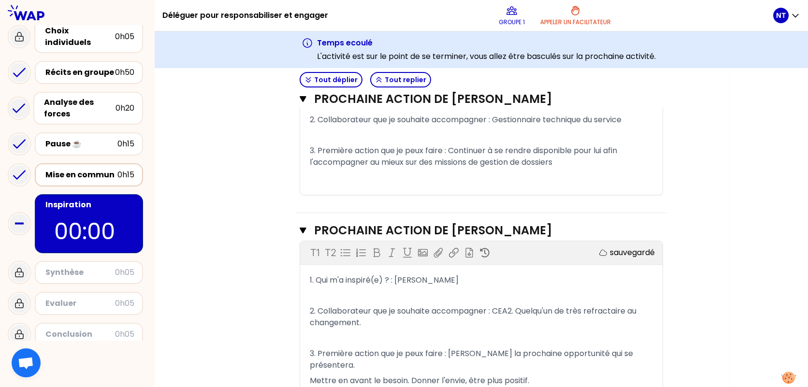
click at [302, 227] on icon "button" at bounding box center [302, 230] width 6 height 6
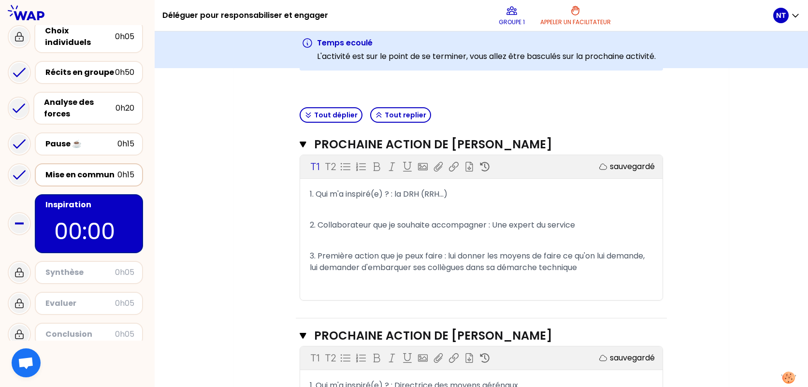
scroll to position [315, 0]
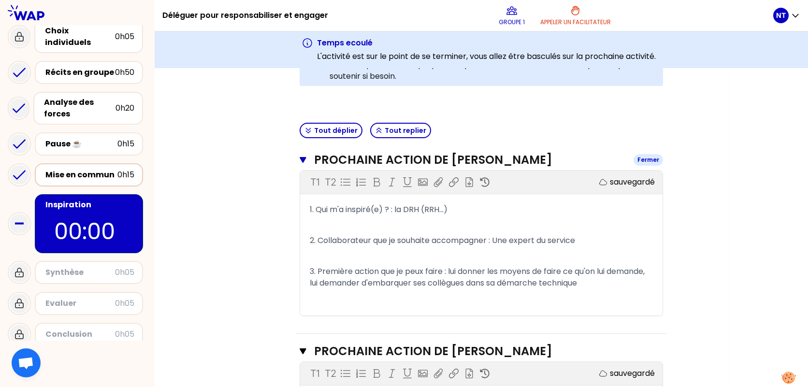
click at [306, 160] on button "Prochaine action de [PERSON_NAME] Fermer" at bounding box center [480, 159] width 363 height 15
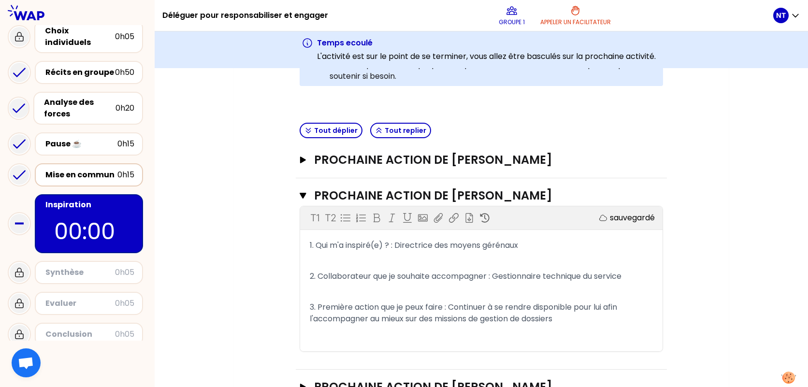
click at [665, 157] on div "Prochaine action de [PERSON_NAME] Ouvrir" at bounding box center [481, 160] width 371 height 36
click at [306, 199] on icon "button" at bounding box center [302, 196] width 7 height 8
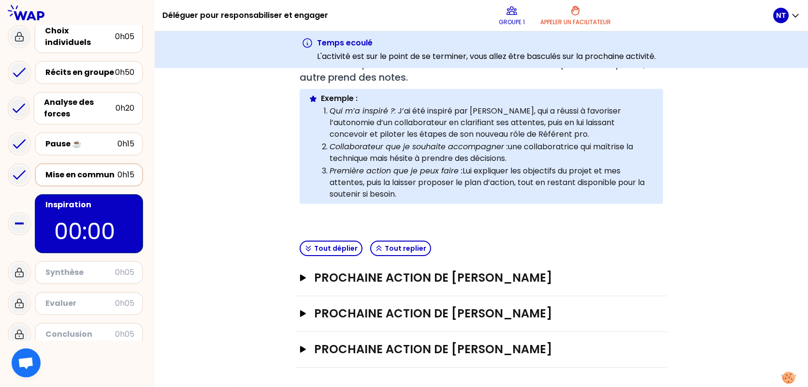
click at [707, 121] on div "Objectifs # Partagez à tour de rôle votre prochaine étape pour déléguer afin de…" at bounding box center [481, 165] width 456 height 404
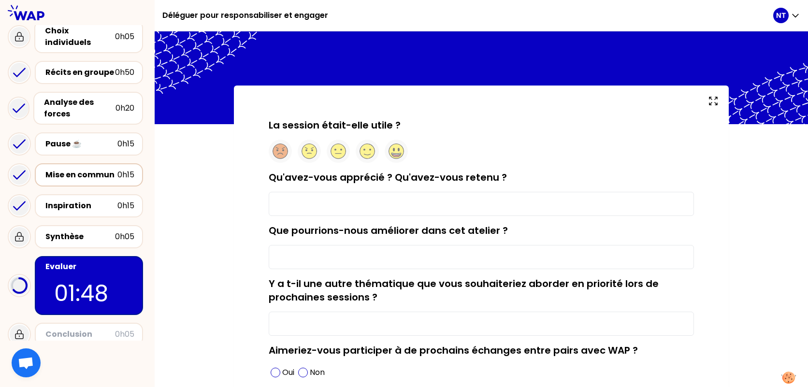
click at [95, 329] on div "Conclusion" at bounding box center [80, 334] width 70 height 12
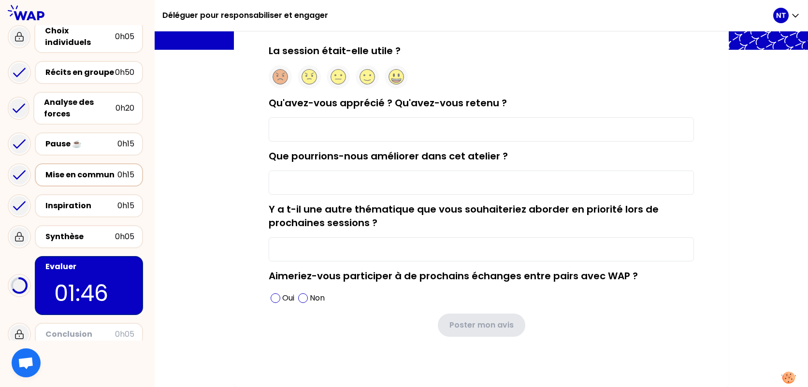
click at [403, 129] on input "Qu'avez-vous apprécié ? Qu'avez-vous retenu ?" at bounding box center [481, 129] width 425 height 24
drag, startPoint x: 662, startPoint y: 132, endPoint x: 771, endPoint y: 130, distance: 108.7
click at [771, 130] on div "La session était-elle utile ? Qu'avez-vous apprécié ? Qu'avez-vous retenu ? Le …" at bounding box center [481, 199] width 653 height 376
click at [629, 130] on input "Le format participatif. J'ai retenu différentes expériences transposables à mon…" at bounding box center [481, 129] width 425 height 24
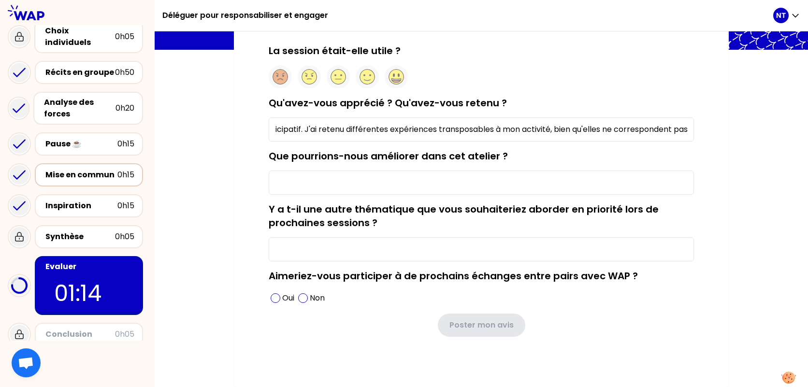
click at [687, 127] on input "Le format participatif. J'ai retenu différentes expériences transposables à mon…" at bounding box center [481, 129] width 425 height 24
type input "Le format participatif. J'ai retenu différentes expériences transposables à mon…"
click at [375, 180] on input "Que pourrions-nous améliorer dans cet atelier ?" at bounding box center [481, 182] width 425 height 24
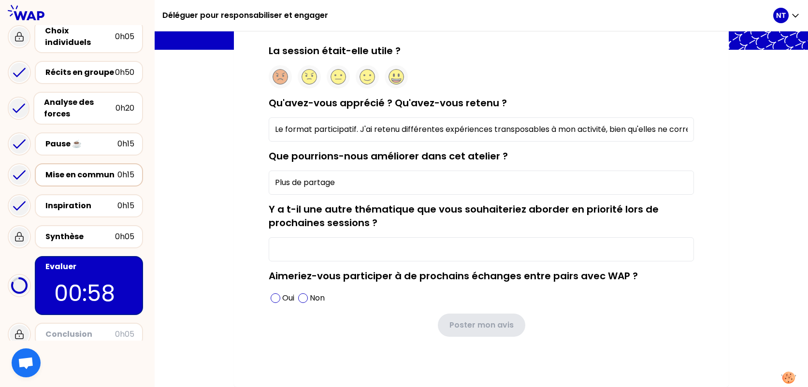
type input "Plus de partage"
click at [356, 250] on input "Y a t-il une autre thématique que vous souhaiteriez aborder en priorité lors de…" at bounding box center [481, 249] width 425 height 24
click at [359, 255] on input "Y a t-il une autre thématique que vous souhaiteriez aborder en priorité lors de…" at bounding box center [481, 249] width 425 height 24
click at [296, 253] on input "Y a t-il une autre thématique que vous souhaiteriez aborder en priorité lors de…" at bounding box center [481, 249] width 425 height 24
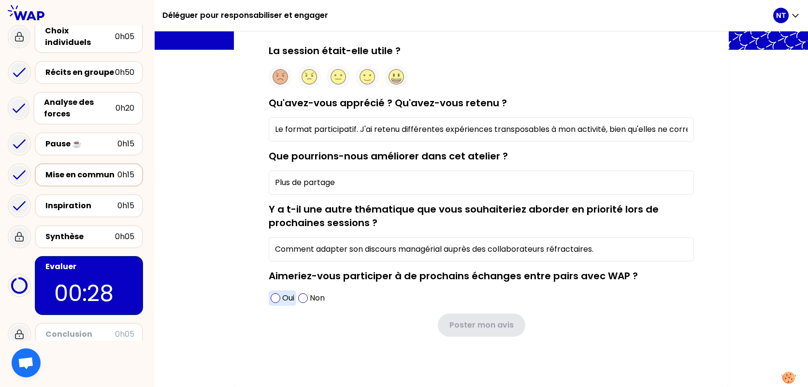
type input "Comment adapter son discours managérial auprès des collaborateurs réfractaires."
click at [276, 300] on span at bounding box center [275, 298] width 10 height 10
click at [393, 188] on input "Plus de partage" at bounding box center [481, 182] width 425 height 24
click at [532, 356] on div "La session était-elle utile ? Qu'avez-vous apprécié ? Qu'avez-vous retenu ? Le …" at bounding box center [481, 206] width 456 height 324
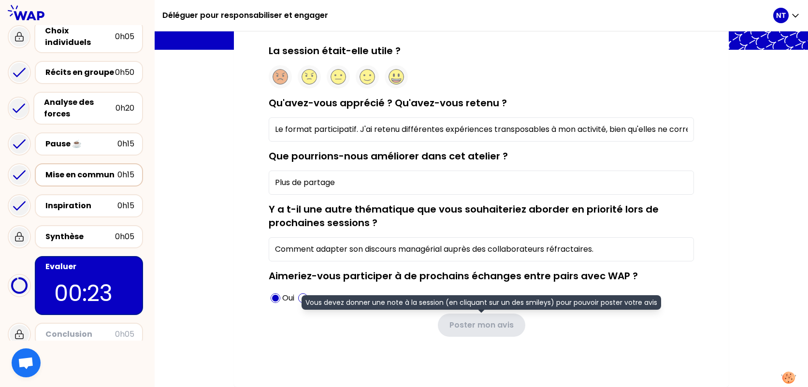
click at [519, 336] on div "Poster mon avis Vous devez donner une note à la session (en cliquant sur un des…" at bounding box center [481, 324] width 425 height 23
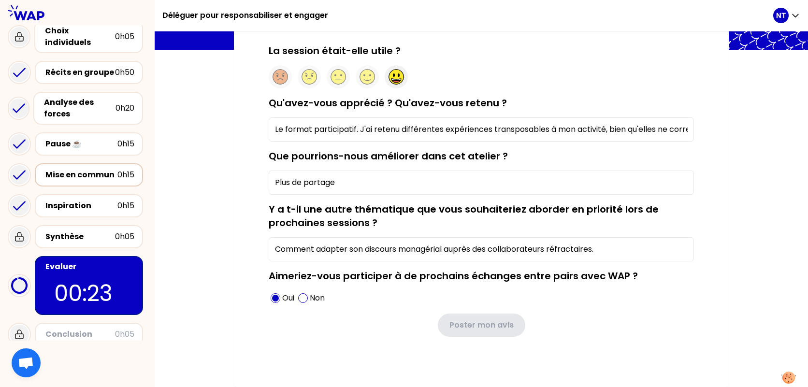
click at [390, 78] on circle at bounding box center [396, 77] width 15 height 15
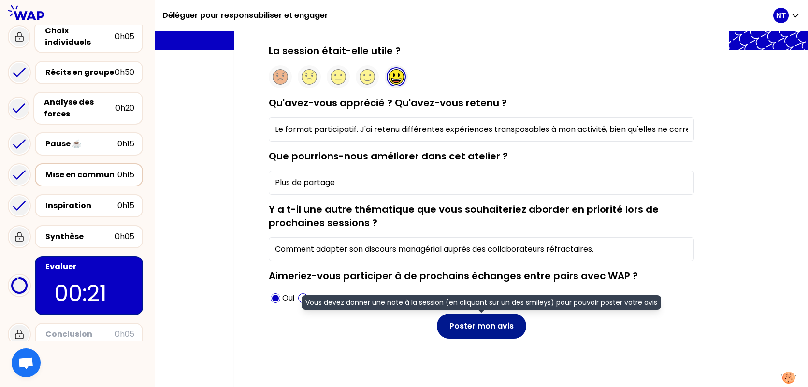
click at [480, 329] on button "Poster mon avis" at bounding box center [481, 325] width 89 height 25
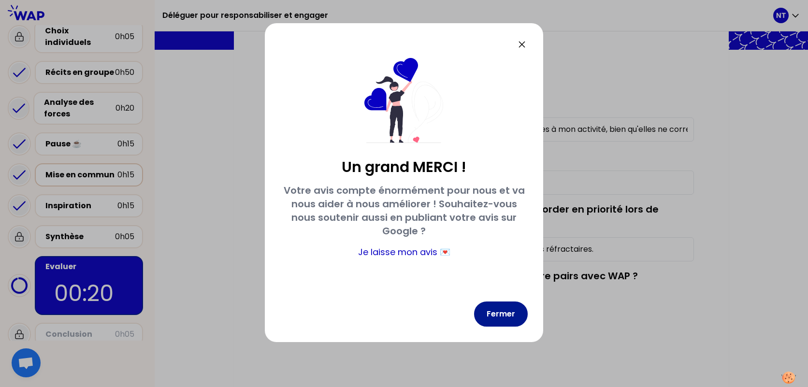
click at [489, 323] on button "Fermer" at bounding box center [501, 313] width 54 height 25
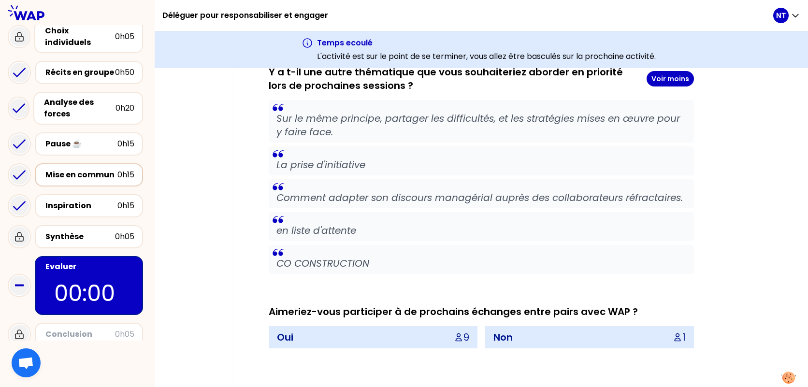
scroll to position [978, 0]
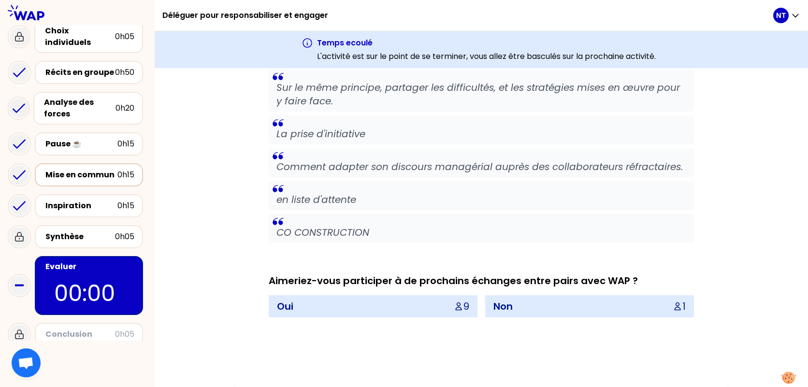
click at [286, 306] on p "Oui" at bounding box center [285, 306] width 16 height 14
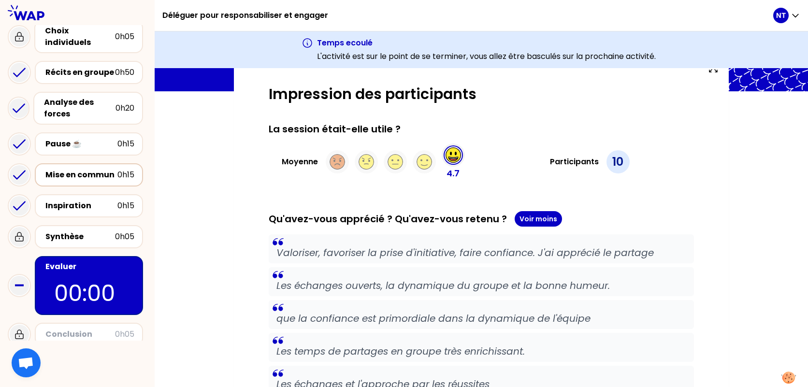
scroll to position [0, 0]
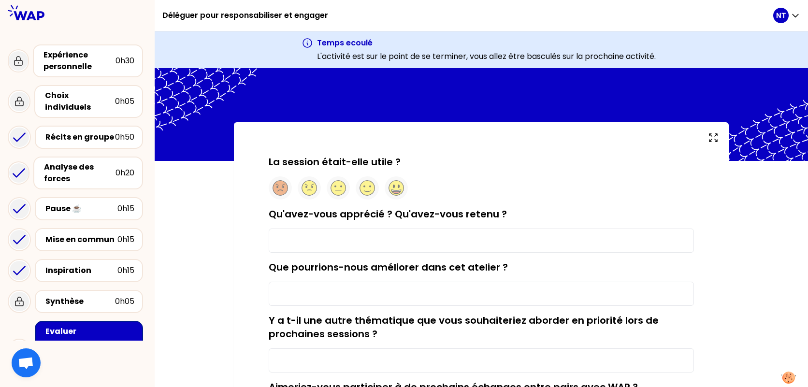
type input "Le format participatif. J'ai retenu différentes expériences transposables à mon…"
type input "Plus de partage"
type input "Comment adapter son discours managérial auprès des collaborateurs réfractaires."
